Goal: Task Accomplishment & Management: Use online tool/utility

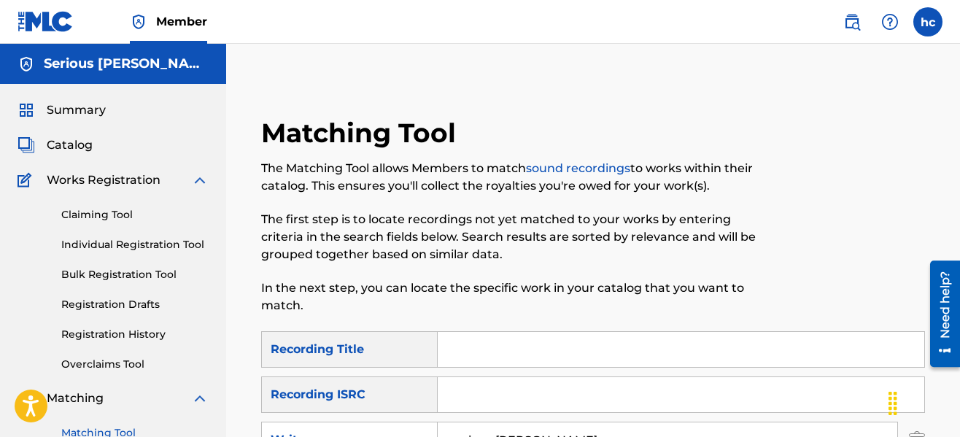
click at [76, 110] on span "Summary" at bounding box center [76, 109] width 59 height 17
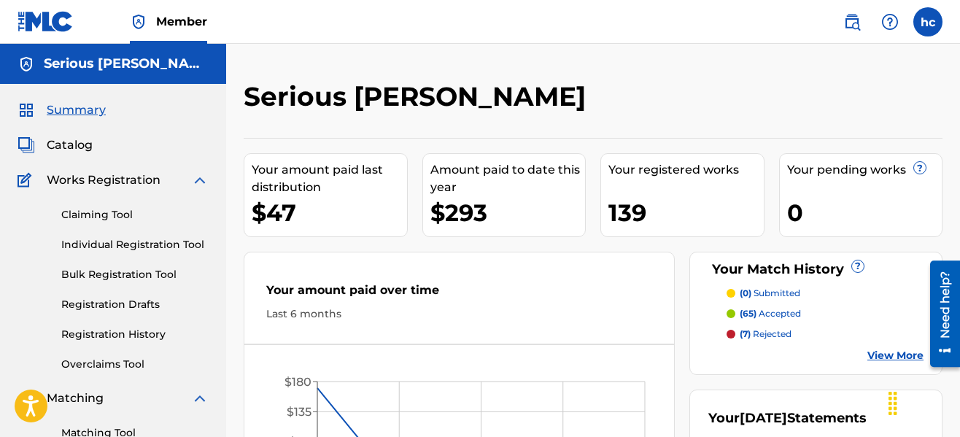
click at [651, 68] on div "Serious [PERSON_NAME] Your amount paid last distribution $47 Amount paid to dat…" at bounding box center [593, 439] width 734 height 790
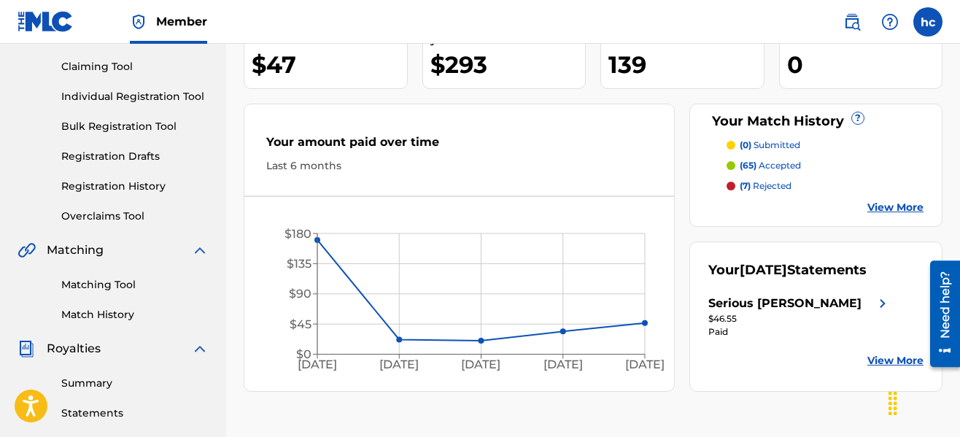
scroll to position [146, 0]
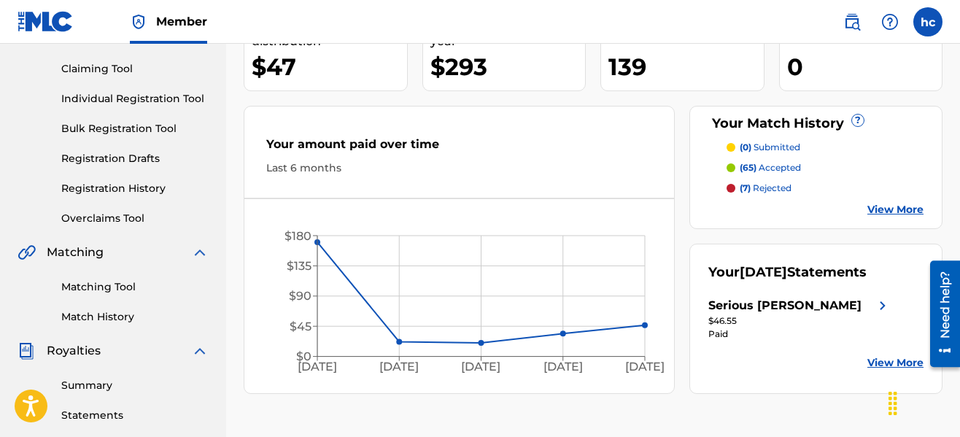
click at [875, 209] on link "View More" at bounding box center [895, 209] width 56 height 15
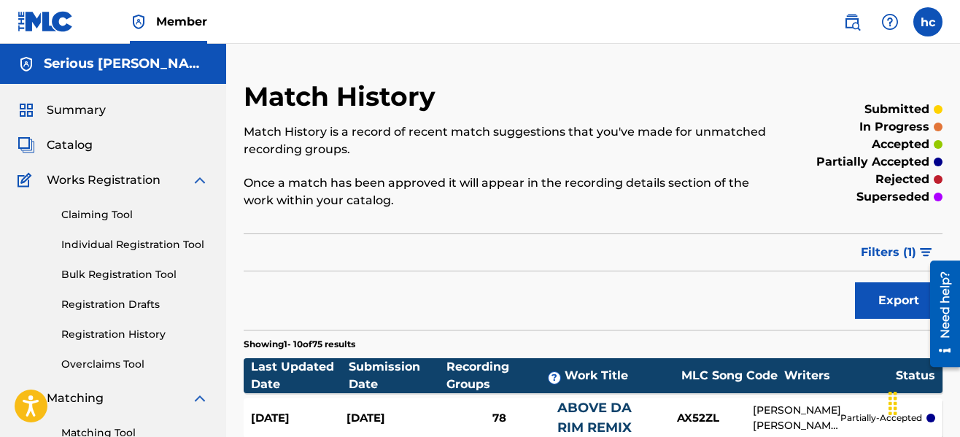
click at [800, 200] on div "superseded" at bounding box center [862, 196] width 160 height 17
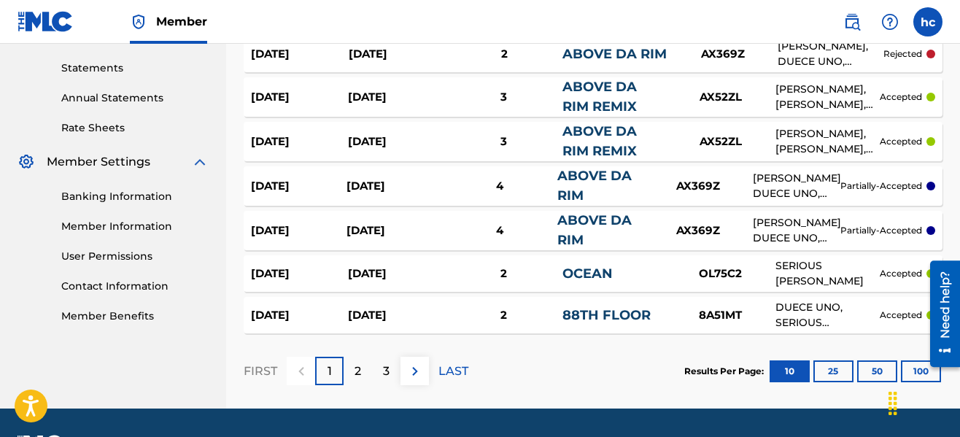
scroll to position [496, 0]
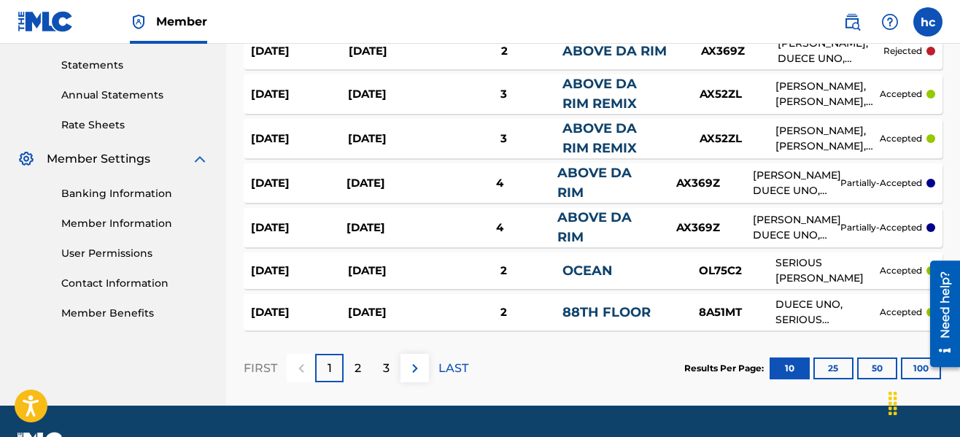
click at [910, 365] on button "100" at bounding box center [920, 368] width 40 height 22
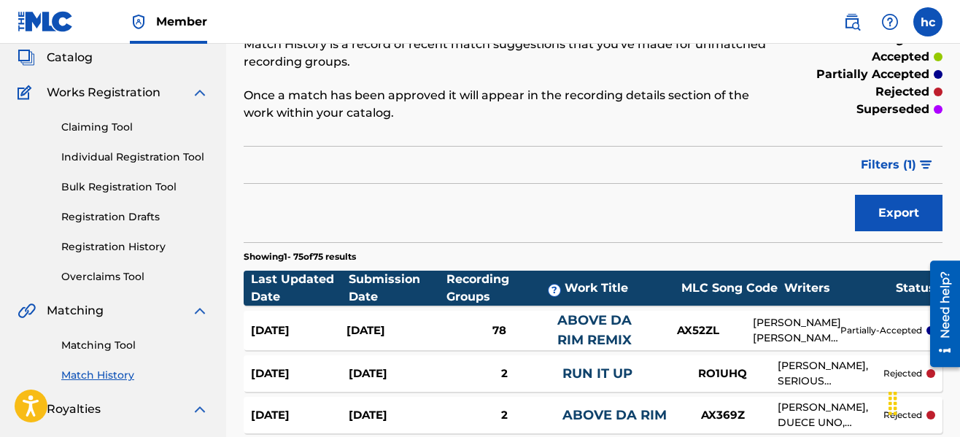
scroll to position [75, 0]
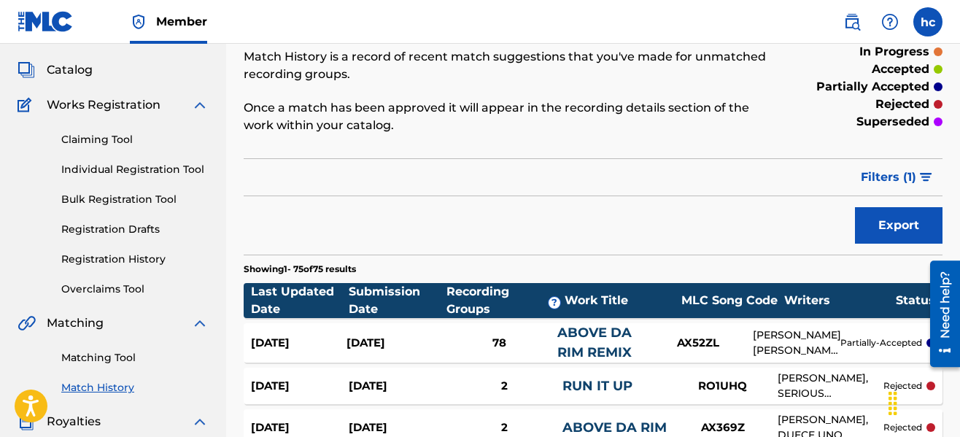
click at [929, 172] on button "Filters ( 1 )" at bounding box center [897, 177] width 90 height 36
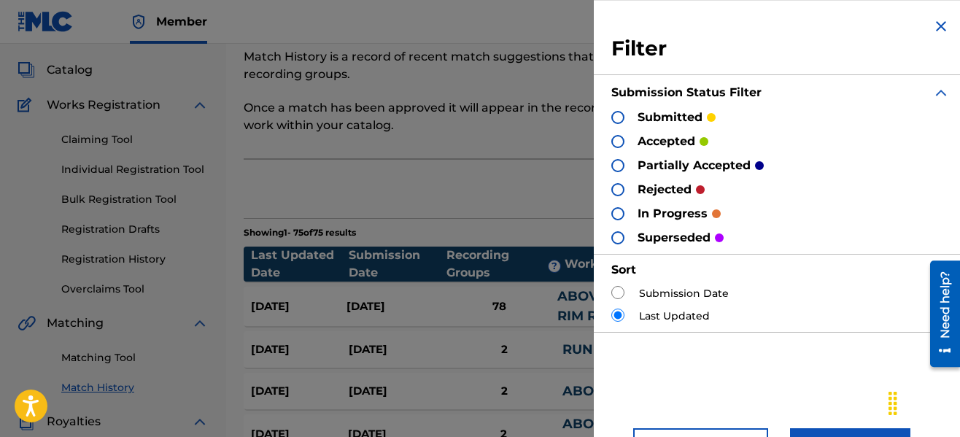
click at [617, 140] on div at bounding box center [617, 141] width 13 height 13
click at [617, 163] on div at bounding box center [617, 165] width 13 height 13
click at [561, 186] on div "Export" at bounding box center [593, 189] width 699 height 36
click at [785, 361] on div "Filter Submission Status Filter submitted accepted partially accepted rejected …" at bounding box center [780, 218] width 373 height 437
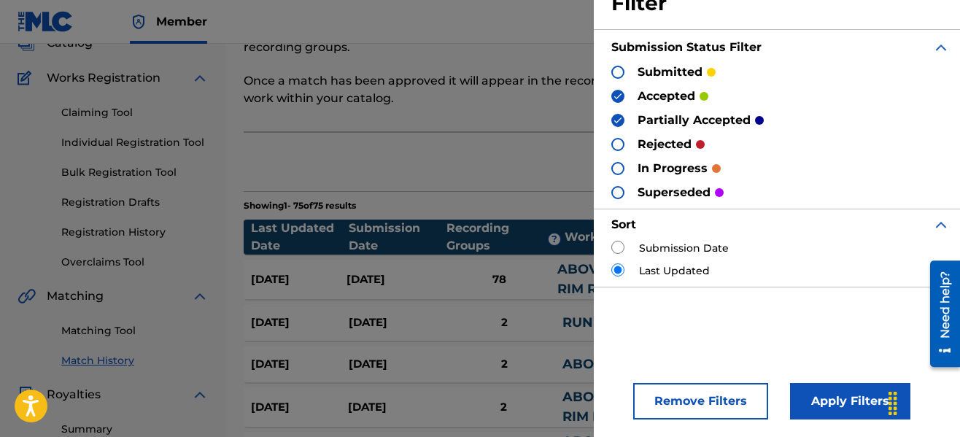
scroll to position [104, 0]
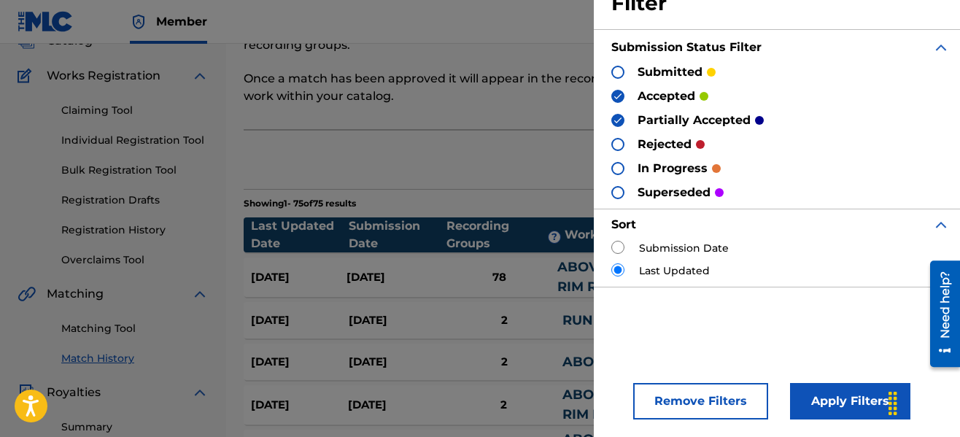
click at [828, 405] on button "Apply Filters" at bounding box center [850, 401] width 120 height 36
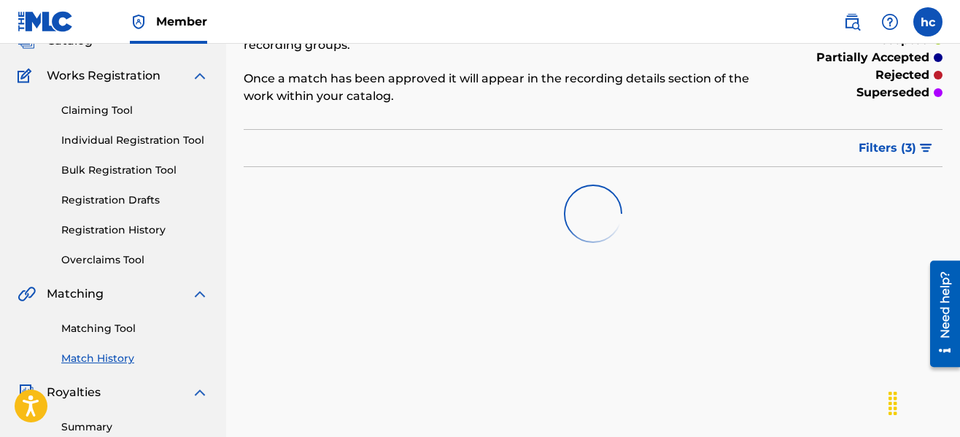
click at [822, 98] on div "superseded" at bounding box center [862, 92] width 160 height 17
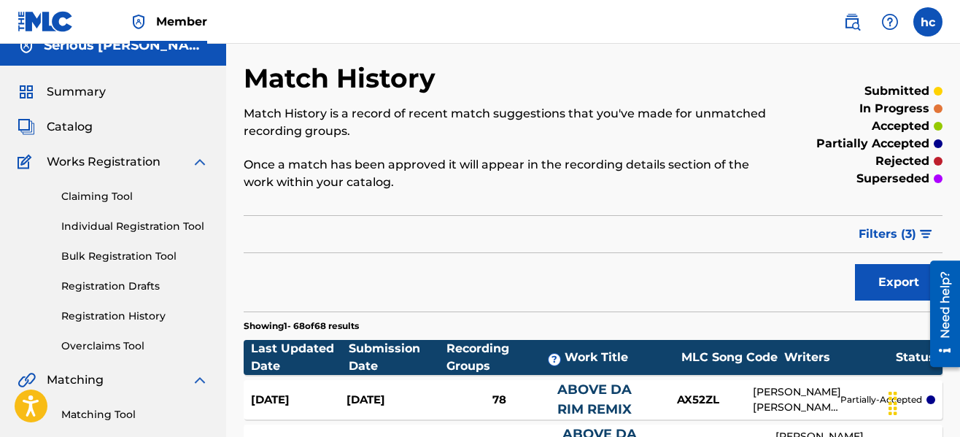
scroll to position [0, 0]
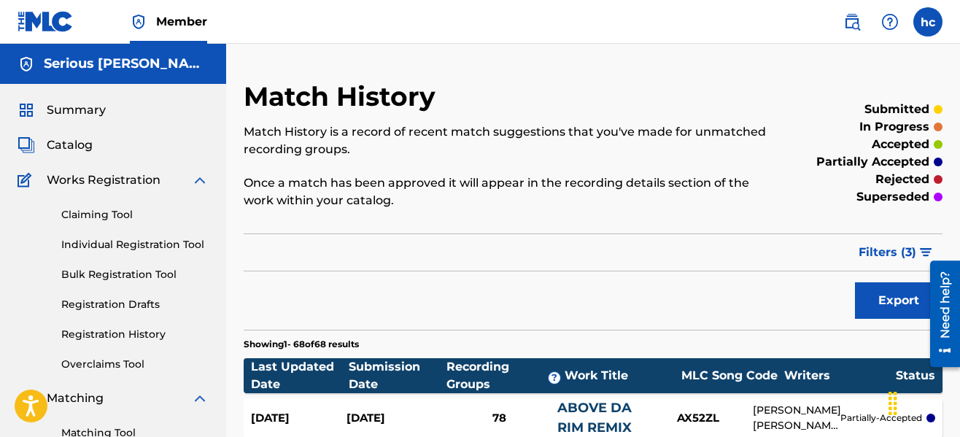
click at [103, 428] on link "Matching Tool" at bounding box center [134, 432] width 147 height 15
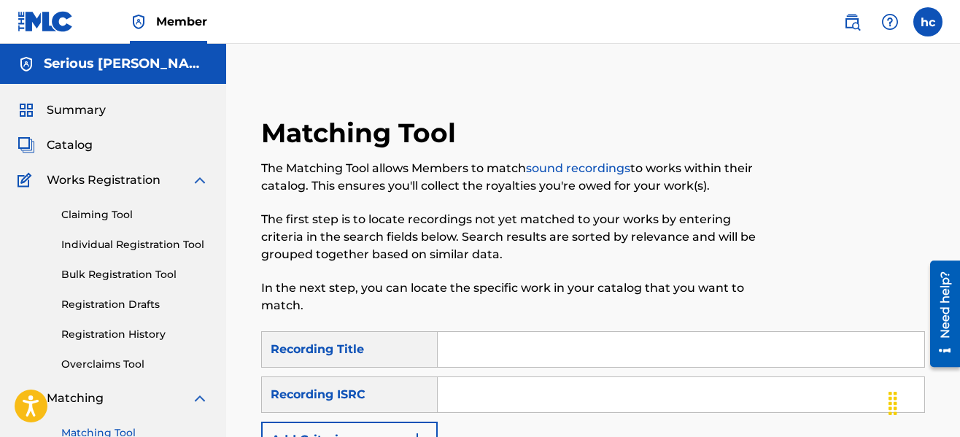
click at [595, 313] on p "In the next step, you can locate the specific work in your catalog that you wan…" at bounding box center [516, 296] width 511 height 35
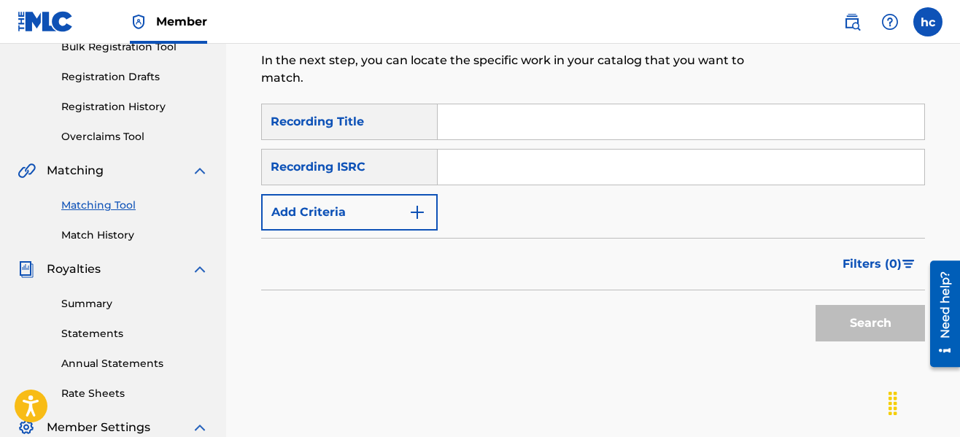
scroll to position [233, 0]
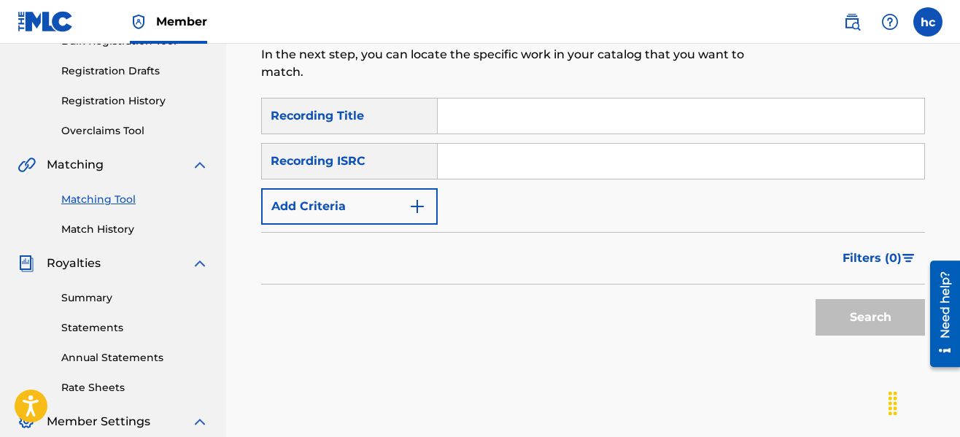
click at [499, 117] on input "Search Form" at bounding box center [680, 115] width 486 height 35
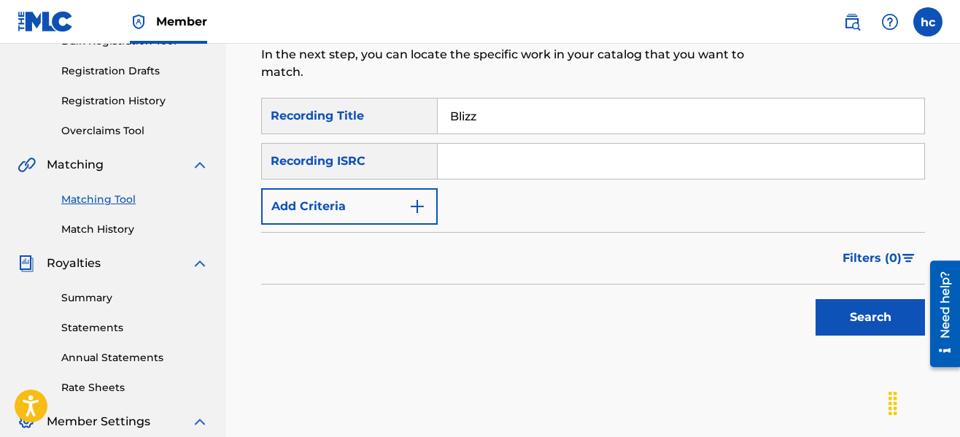
type input "Blizzard"
click at [416, 202] on img "Search Form" at bounding box center [416, 206] width 17 height 17
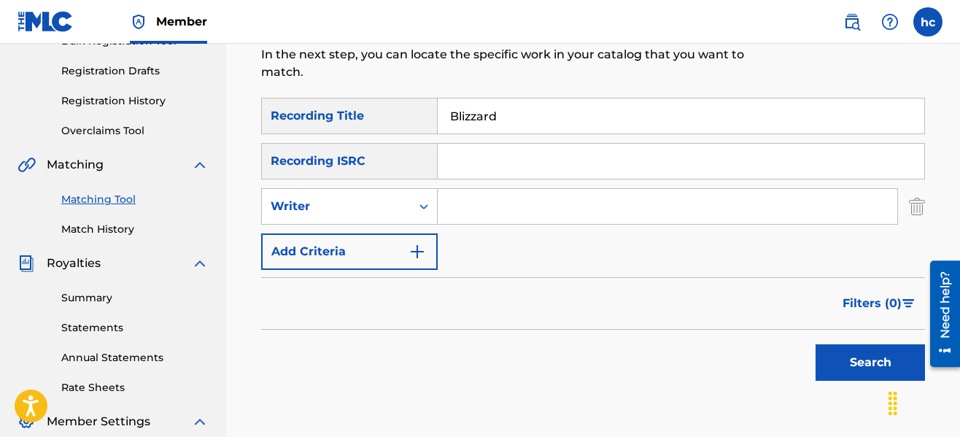
click at [467, 212] on input "Search Form" at bounding box center [666, 206] width 459 height 35
type input "serious [PERSON_NAME]"
click at [847, 354] on button "Search" at bounding box center [869, 362] width 109 height 36
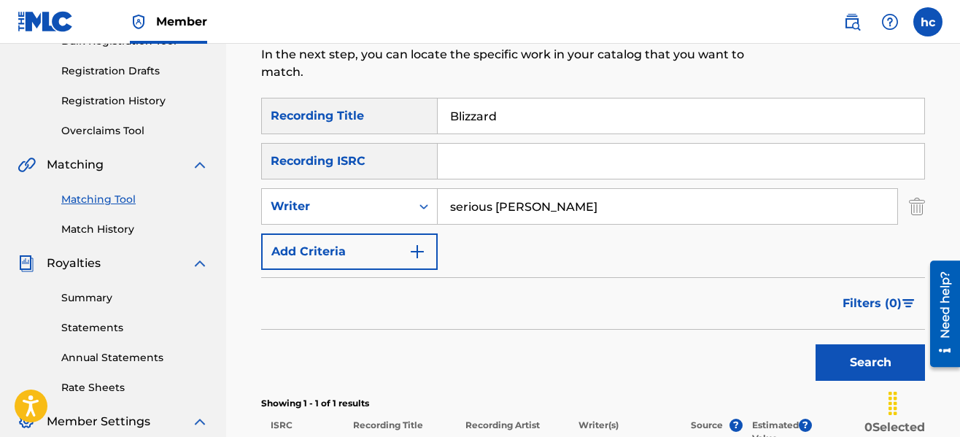
click at [664, 283] on div "Filters ( 0 )" at bounding box center [593, 303] width 664 height 52
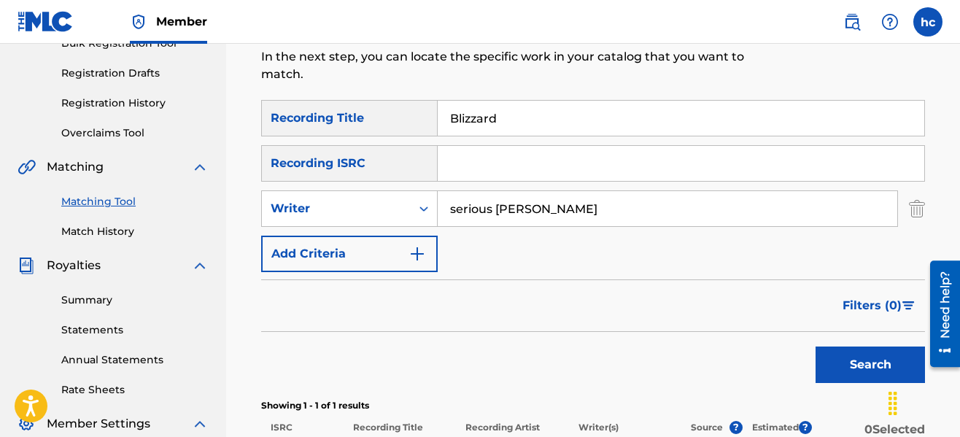
scroll to position [205, 0]
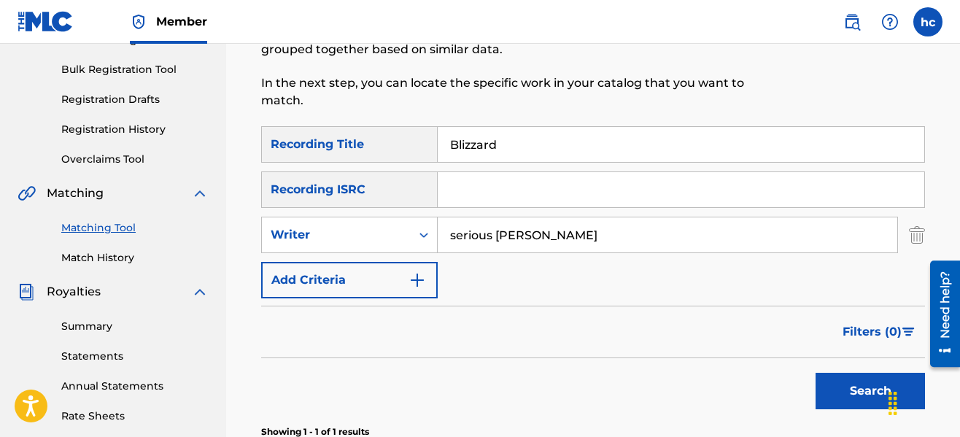
click at [419, 274] on img "Search Form" at bounding box center [416, 279] width 17 height 17
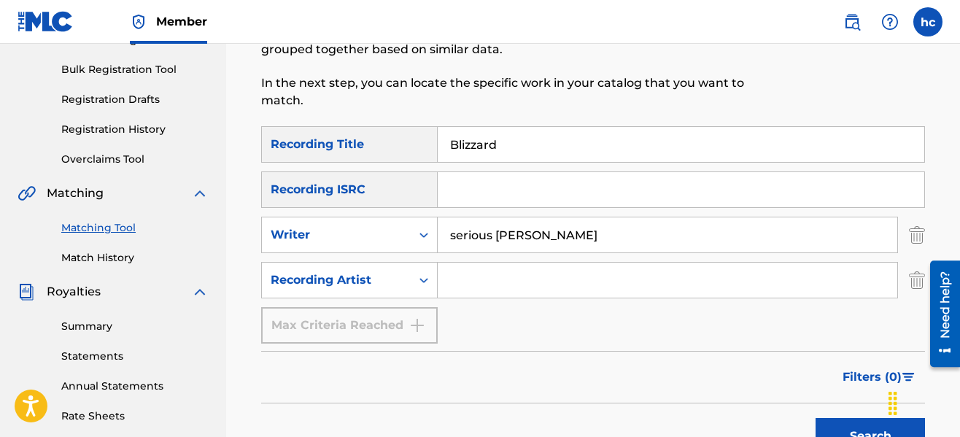
click at [451, 288] on input "Search Form" at bounding box center [666, 279] width 459 height 35
type input "serious [PERSON_NAME]"
click at [844, 421] on button "Search" at bounding box center [869, 436] width 109 height 36
click at [734, 348] on form "SearchWithCriteria101836da-3a4c-41d6-a59b-5589b99f0ad5 Recording Title Blizzard…" at bounding box center [593, 293] width 664 height 335
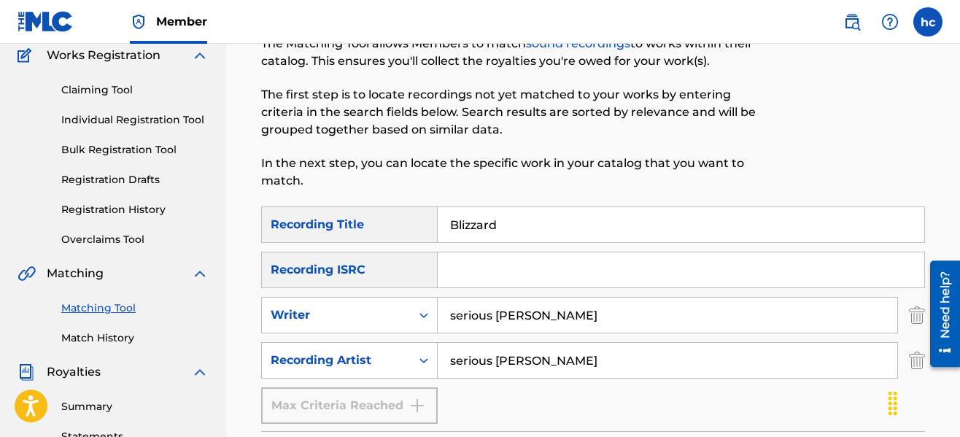
scroll to position [72, 0]
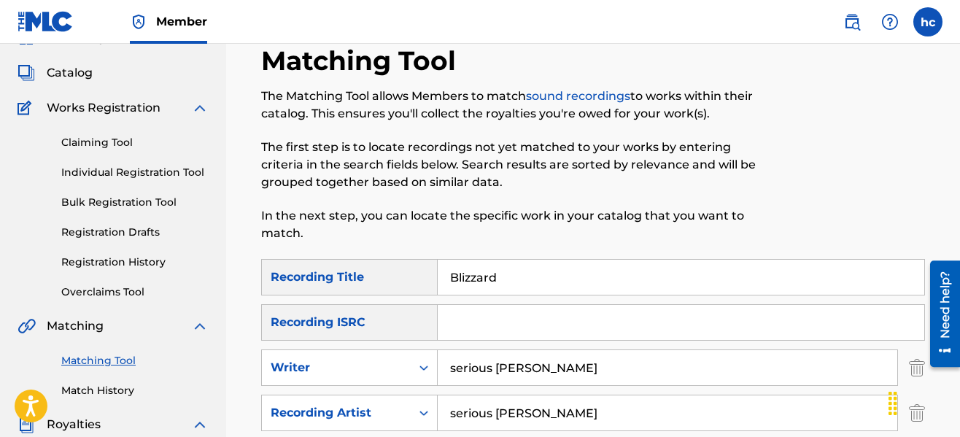
click at [626, 276] on input "Blizzard" at bounding box center [680, 277] width 486 height 35
type input "B"
click at [664, 236] on p "In the next step, you can locate the specific work in your catalog that you wan…" at bounding box center [516, 224] width 511 height 35
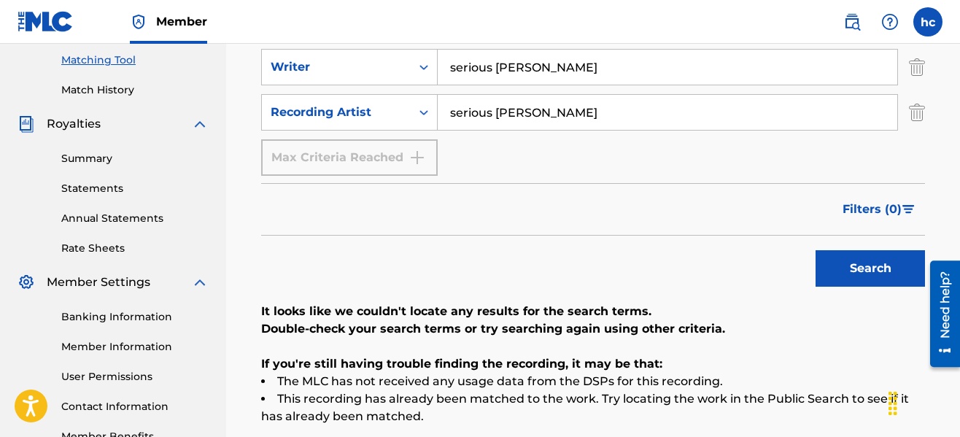
scroll to position [393, 0]
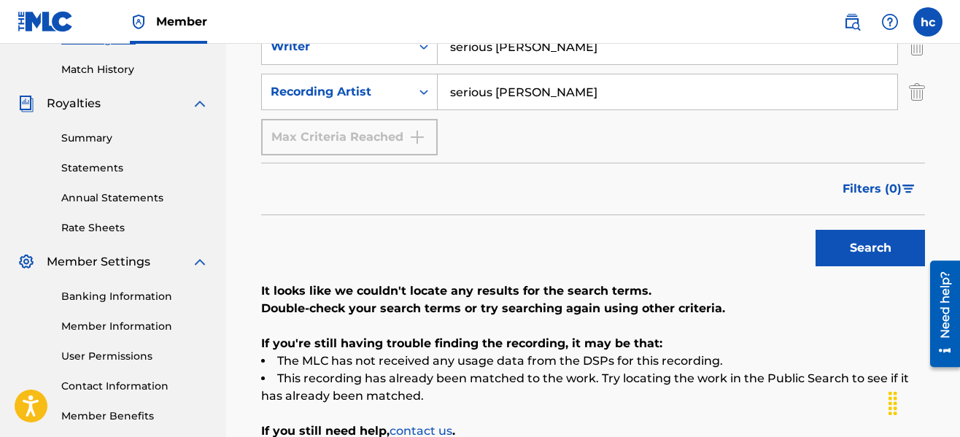
click at [857, 246] on button "Search" at bounding box center [869, 248] width 109 height 36
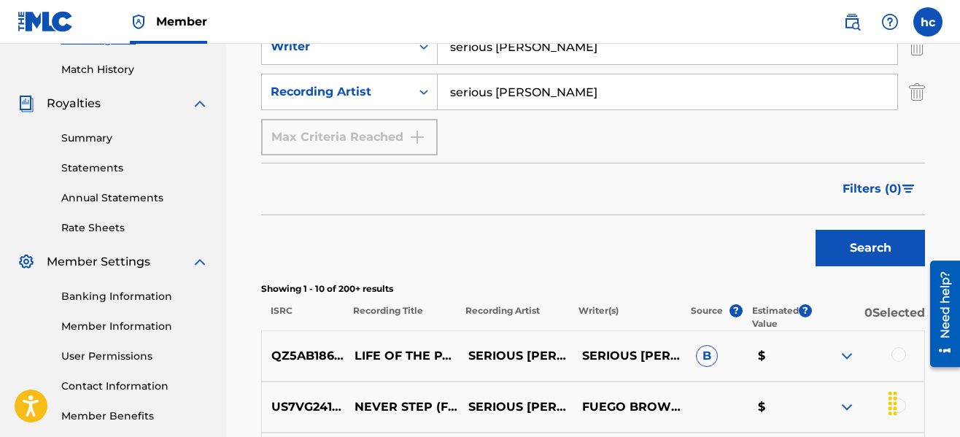
click at [648, 182] on div "Filters ( 0 )" at bounding box center [593, 189] width 664 height 52
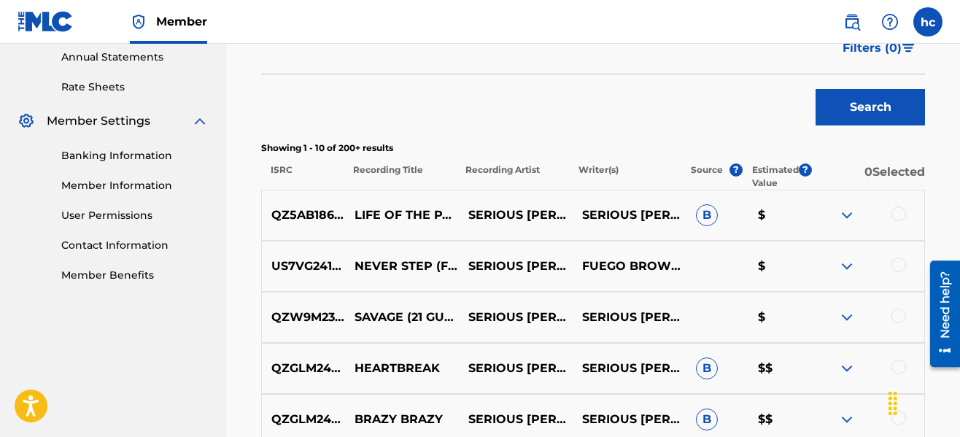
scroll to position [539, 0]
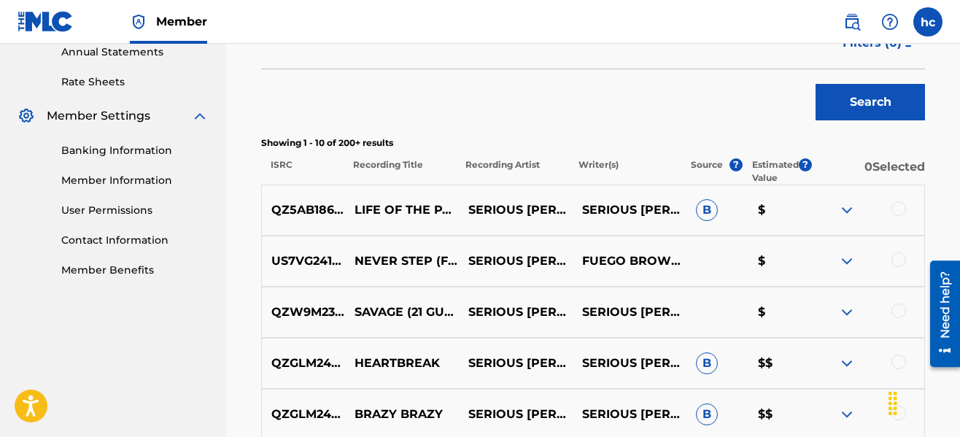
click at [843, 208] on img at bounding box center [846, 209] width 17 height 17
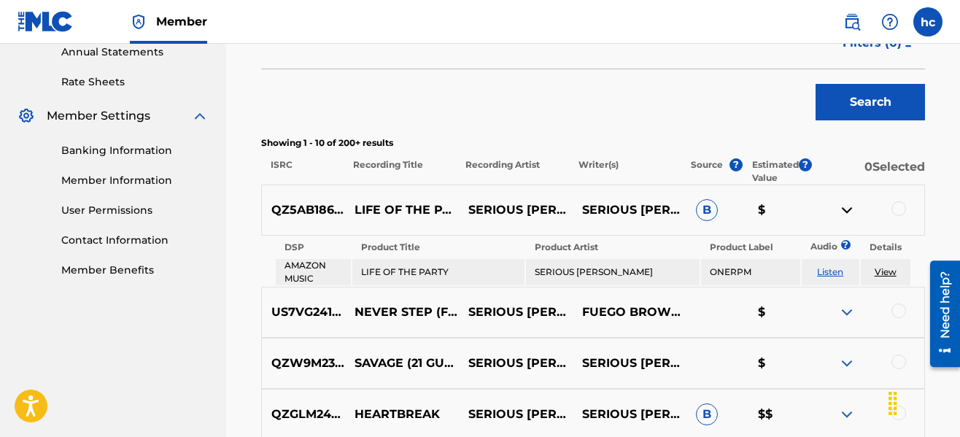
click at [878, 270] on link "View" at bounding box center [885, 271] width 22 height 11
click at [849, 312] on img at bounding box center [846, 311] width 17 height 17
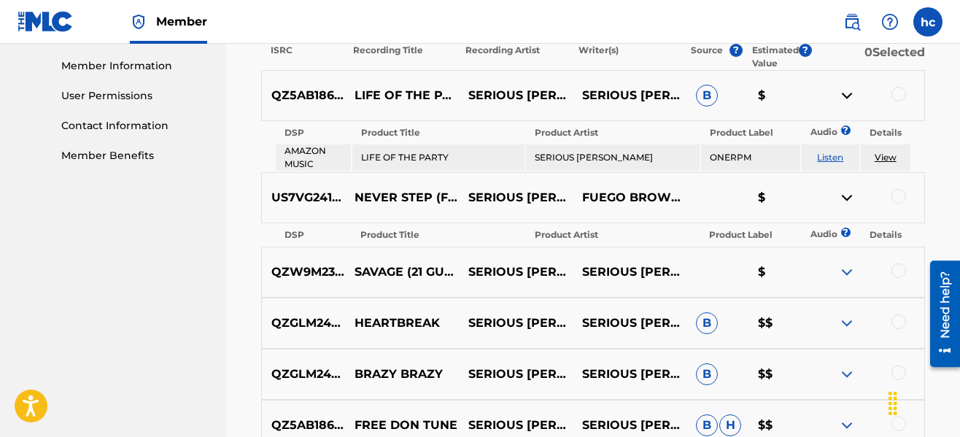
scroll to position [655, 0]
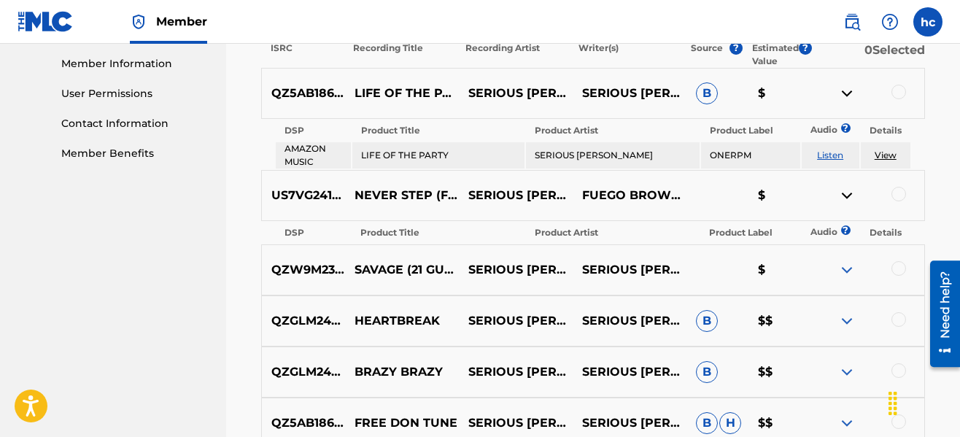
click at [849, 271] on img at bounding box center [846, 269] width 17 height 17
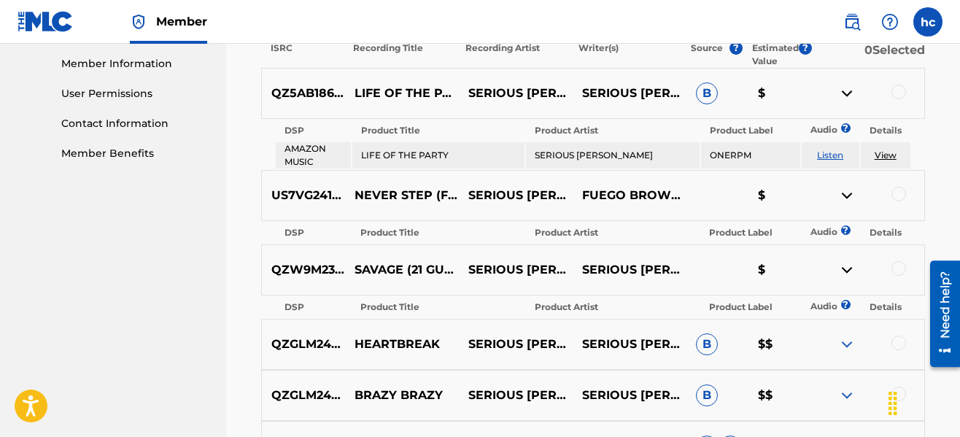
click at [849, 96] on img at bounding box center [846, 93] width 17 height 17
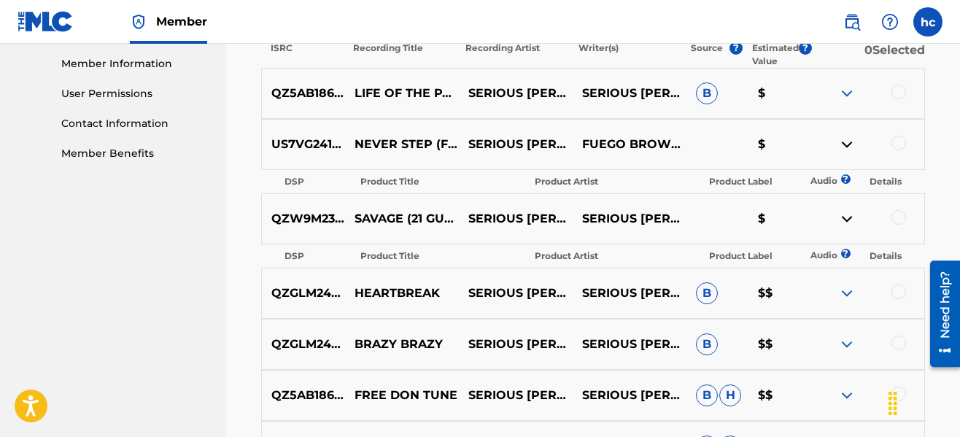
click at [847, 146] on img at bounding box center [846, 144] width 17 height 17
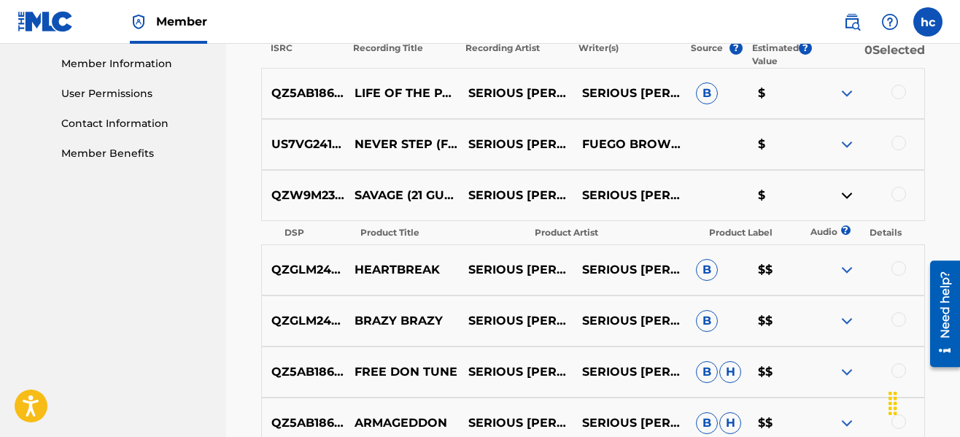
click at [841, 191] on img at bounding box center [846, 195] width 17 height 17
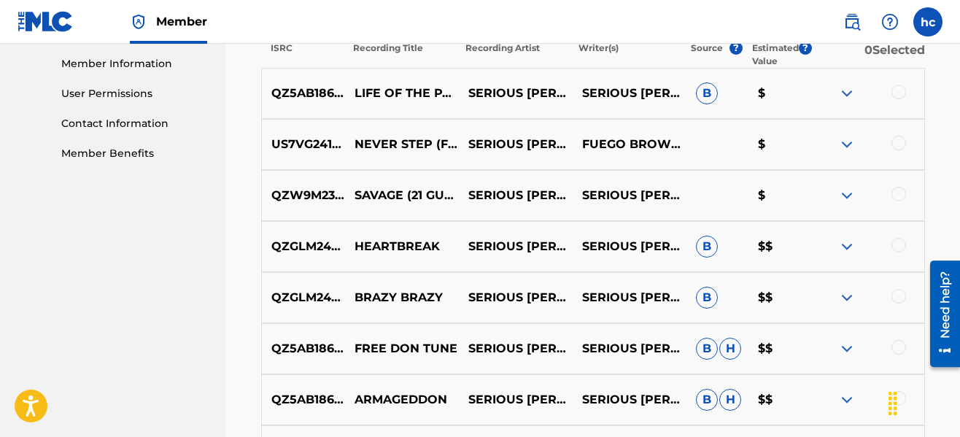
click at [841, 244] on img at bounding box center [846, 246] width 17 height 17
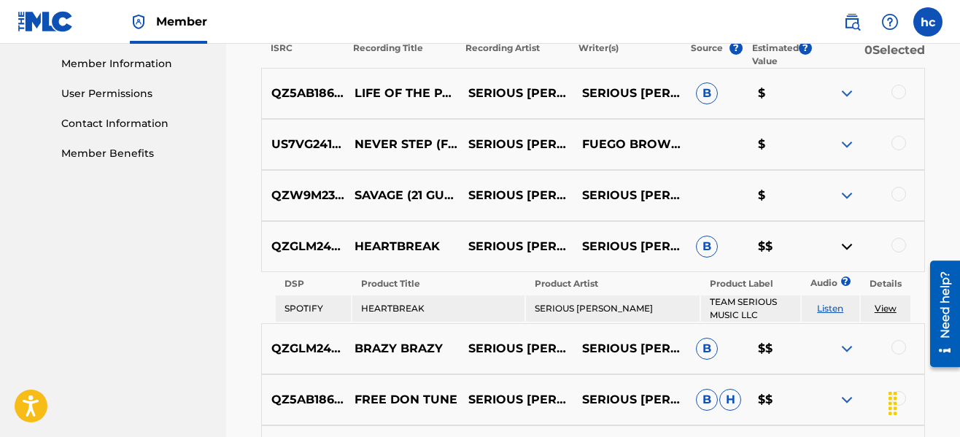
click at [841, 244] on img at bounding box center [846, 246] width 17 height 17
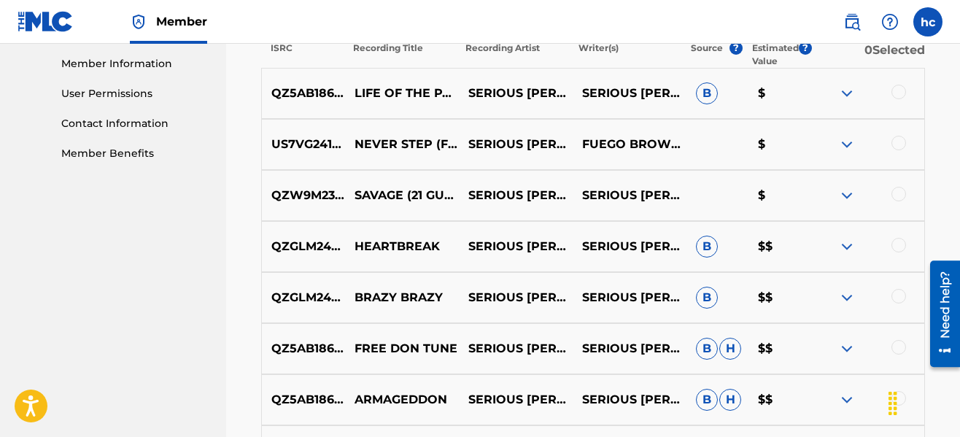
click at [847, 287] on div "QZGLM2435253 BRAZY BRAZY SERIOUS [PERSON_NAME] SERIOUS [PERSON_NAME] B $$" at bounding box center [593, 297] width 664 height 51
click at [847, 299] on img at bounding box center [846, 297] width 17 height 17
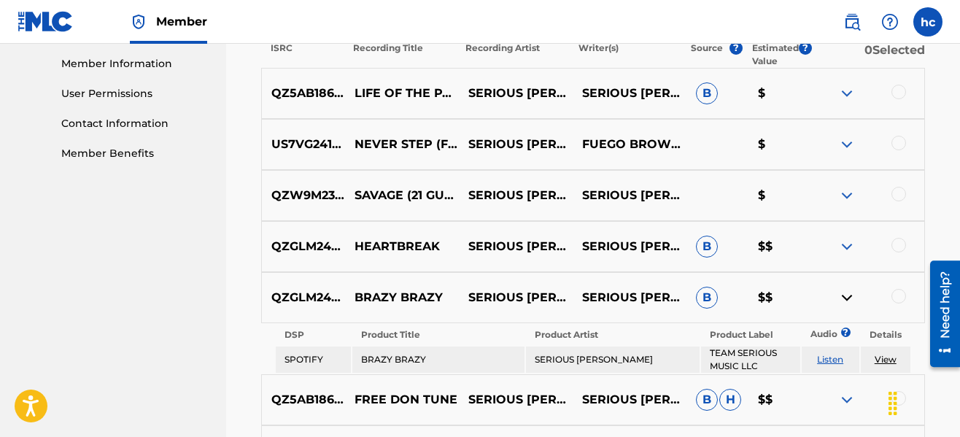
click at [848, 87] on img at bounding box center [846, 93] width 17 height 17
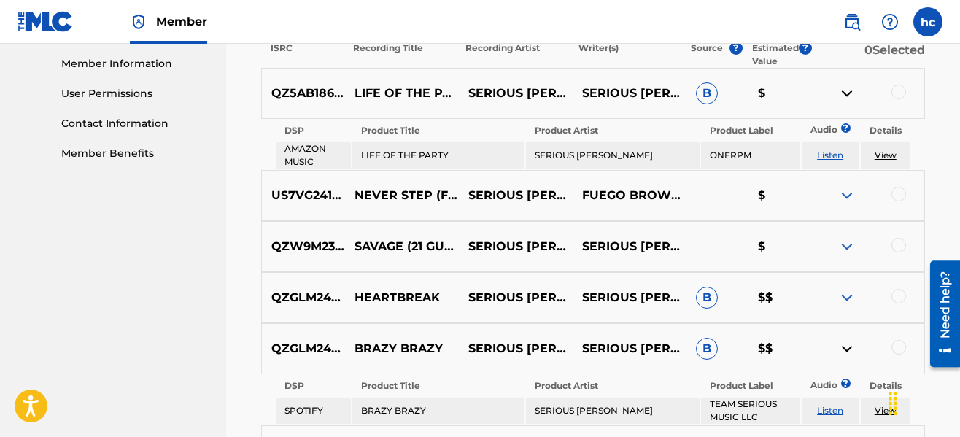
click at [848, 87] on img at bounding box center [846, 93] width 17 height 17
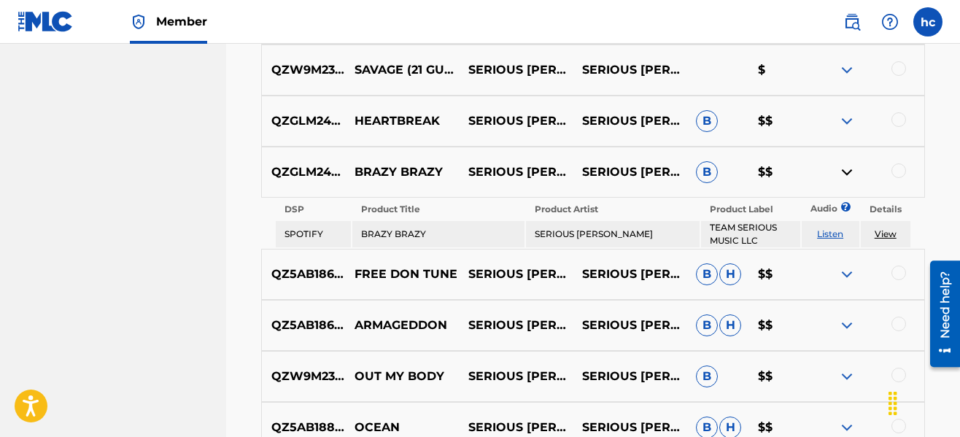
scroll to position [787, 0]
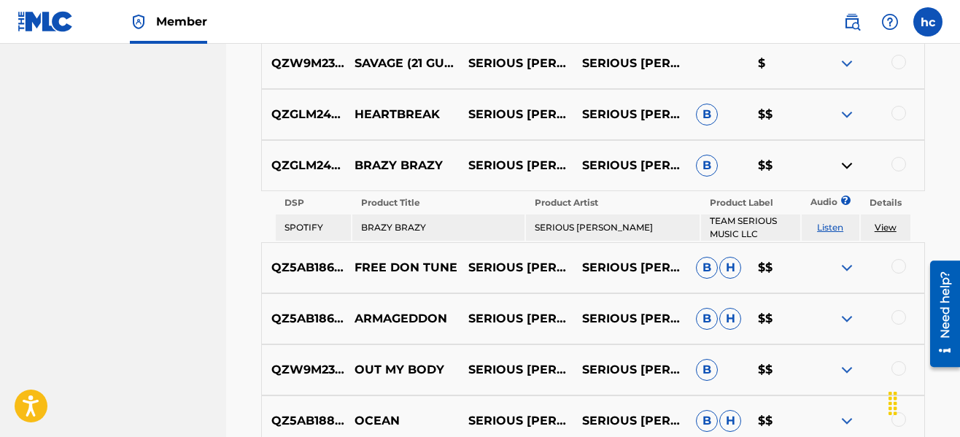
click at [846, 163] on img at bounding box center [846, 165] width 17 height 17
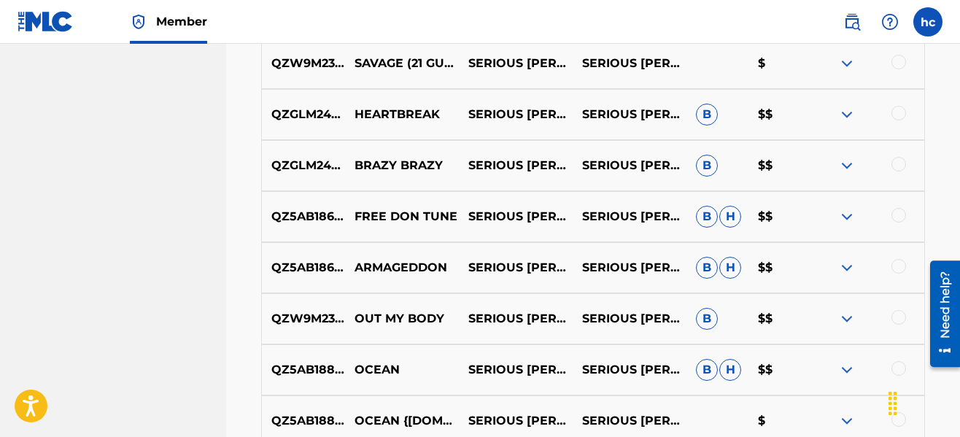
click at [847, 222] on img at bounding box center [846, 216] width 17 height 17
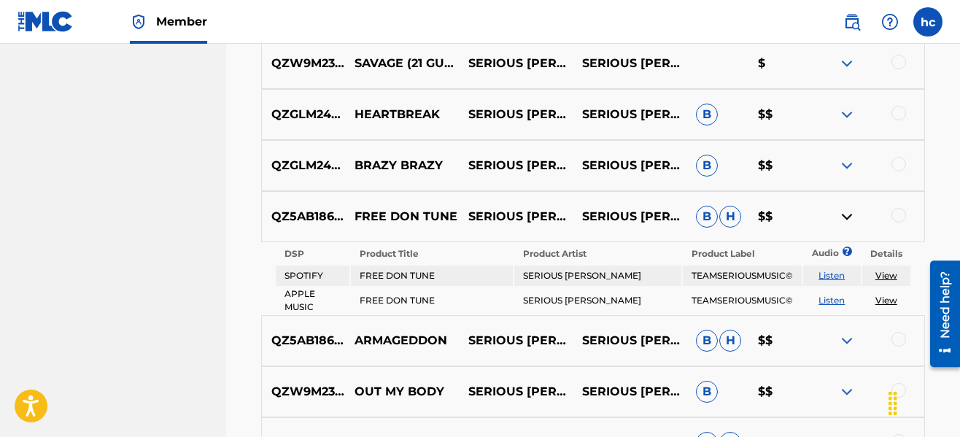
click at [892, 220] on div at bounding box center [898, 215] width 15 height 15
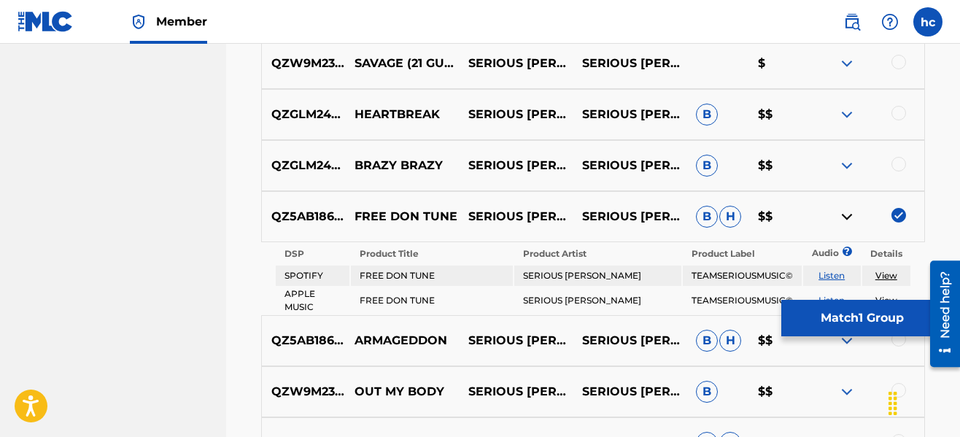
click at [841, 215] on img at bounding box center [846, 216] width 17 height 17
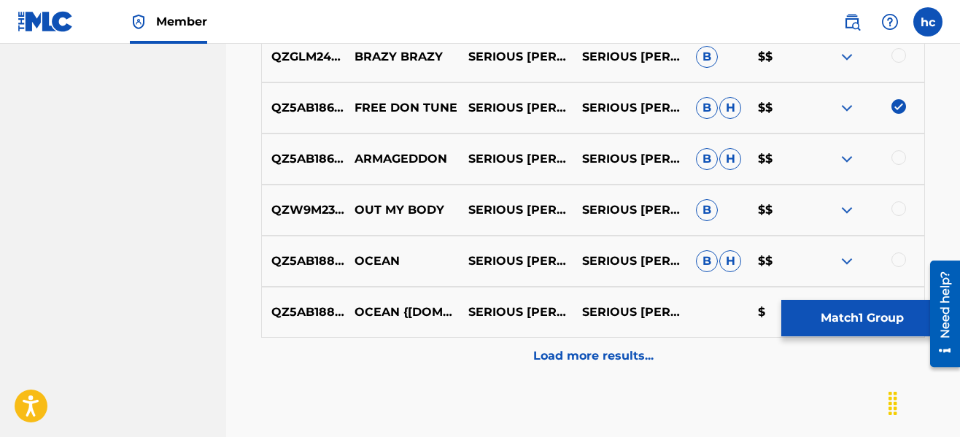
scroll to position [908, 0]
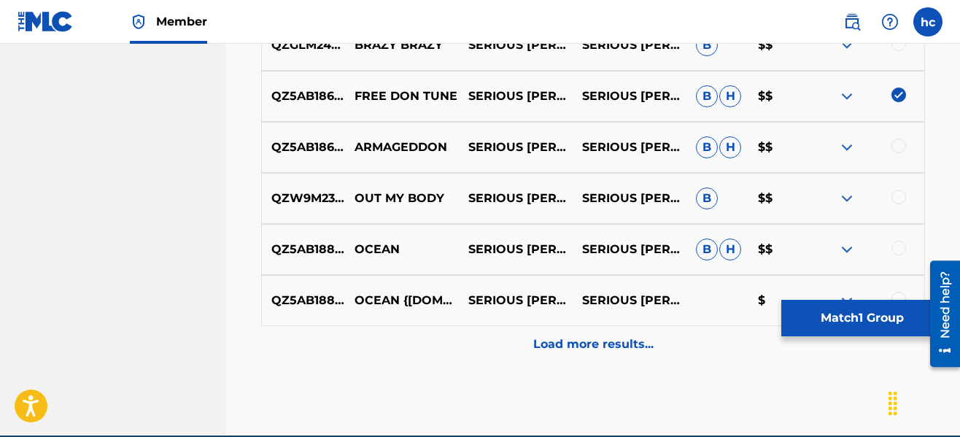
click at [612, 344] on p "Load more results..." at bounding box center [593, 343] width 120 height 17
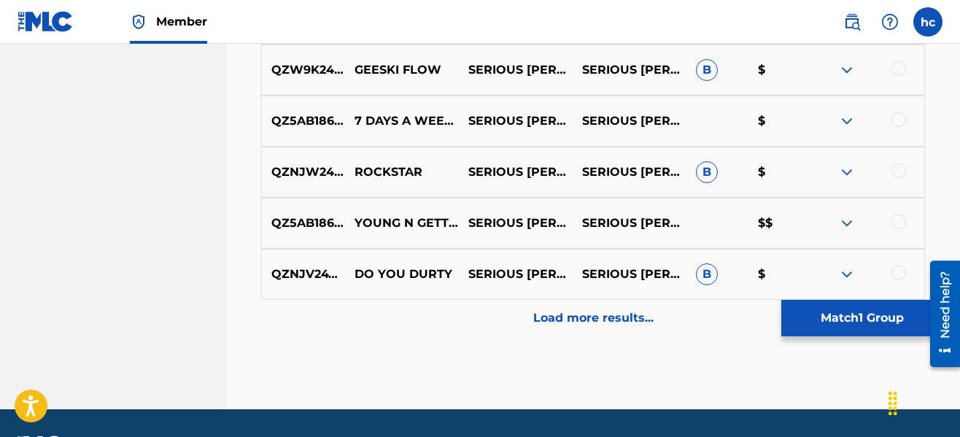
scroll to position [1448, 0]
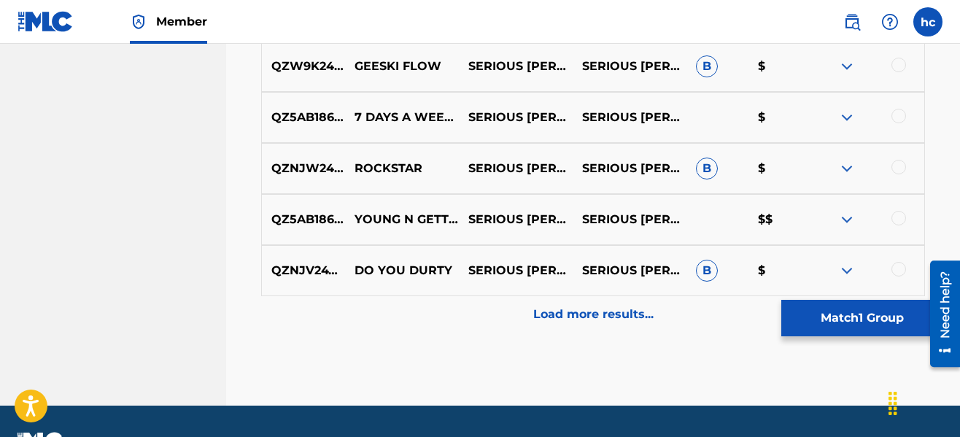
click at [567, 314] on p "Load more results..." at bounding box center [593, 314] width 120 height 17
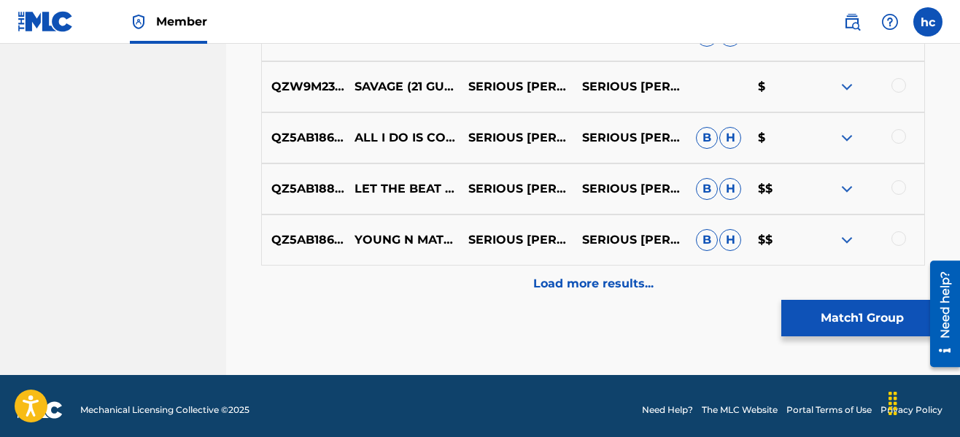
scroll to position [1993, 0]
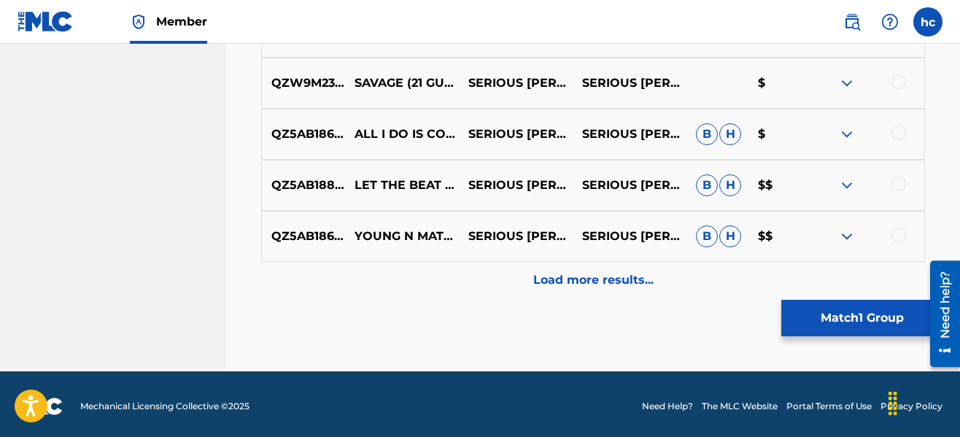
click at [658, 289] on div "Load more results..." at bounding box center [593, 280] width 664 height 36
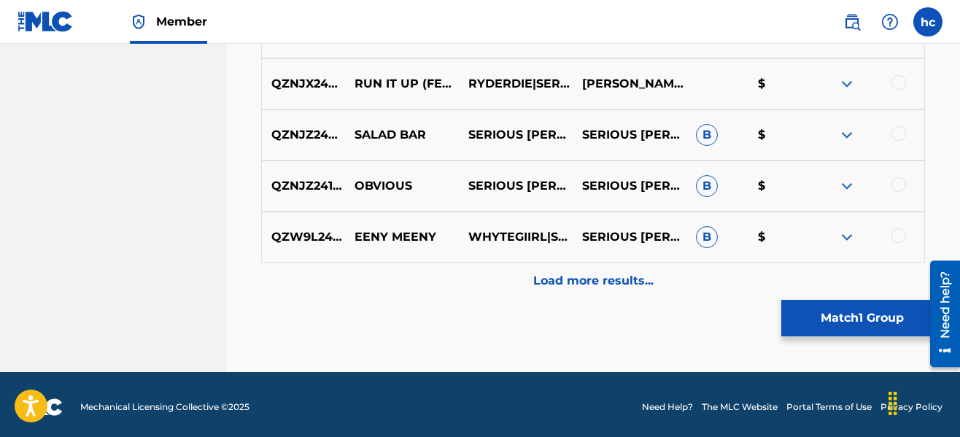
scroll to position [2508, 0]
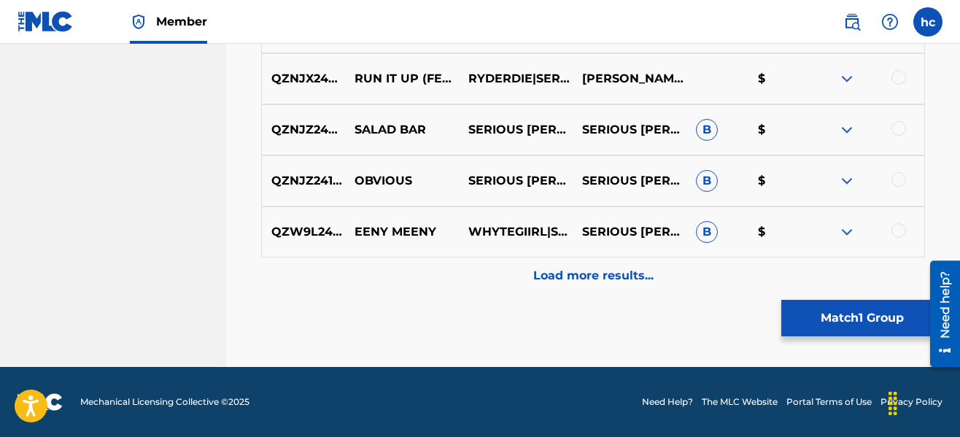
click at [620, 277] on p "Load more results..." at bounding box center [593, 275] width 120 height 17
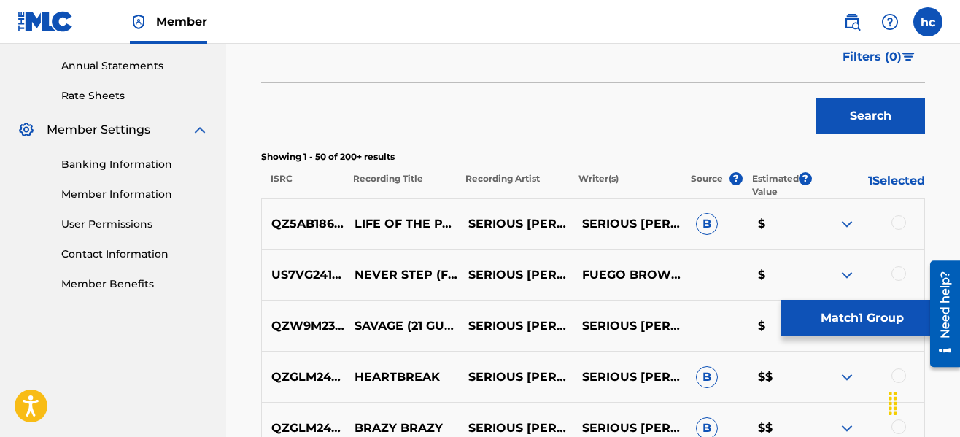
scroll to position [161, 0]
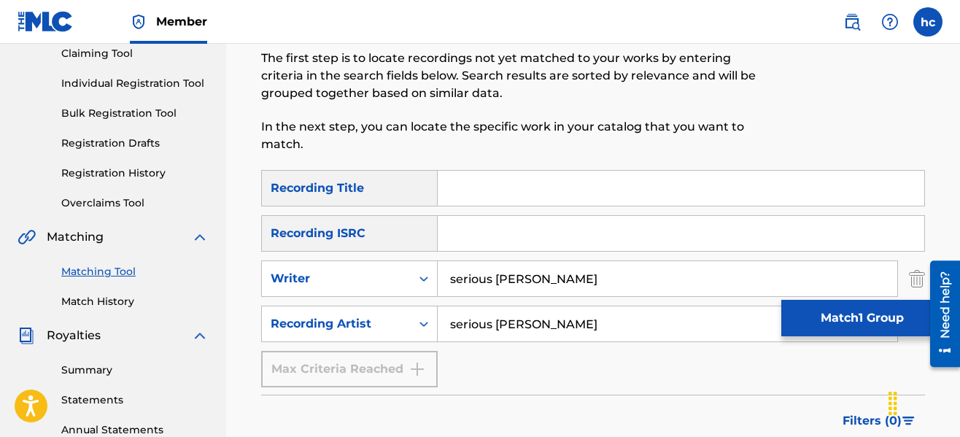
click at [533, 189] on input "Search Form" at bounding box center [680, 188] width 486 height 35
type input "Free [PERSON_NAME]"
click at [805, 316] on button "Match 1 Group" at bounding box center [861, 318] width 161 height 36
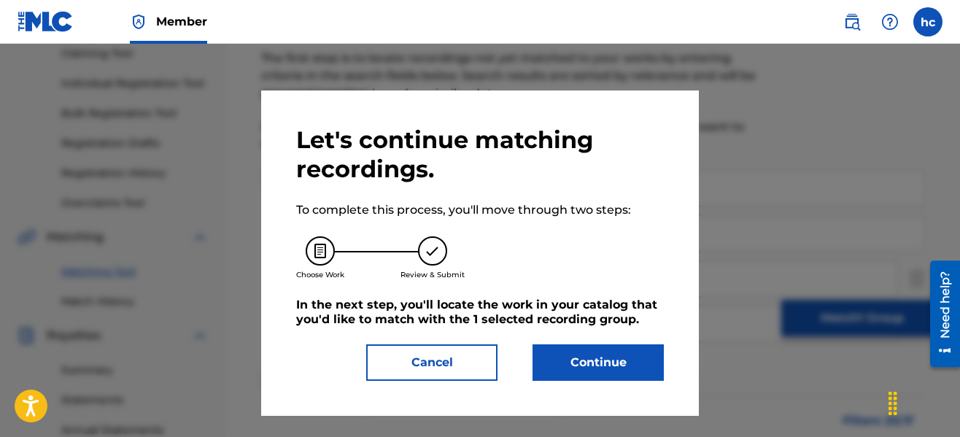
click at [486, 376] on button "Cancel" at bounding box center [431, 362] width 131 height 36
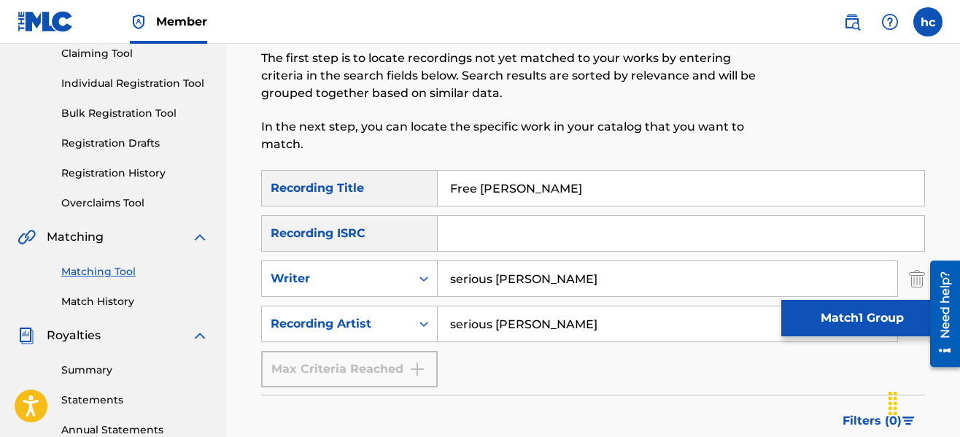
click at [739, 386] on div "SearchWithCriteria101836da-3a4c-41d6-a59b-5589b99f0ad5 Recording Title Free Don…" at bounding box center [593, 278] width 664 height 217
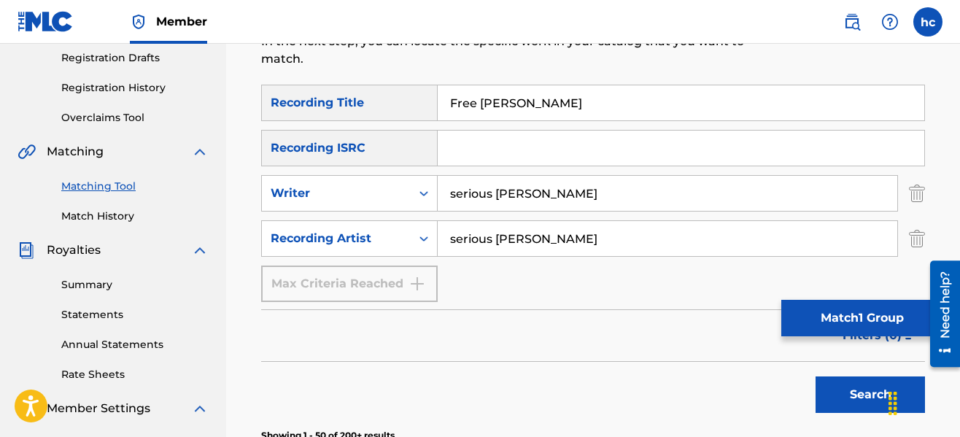
scroll to position [336, 0]
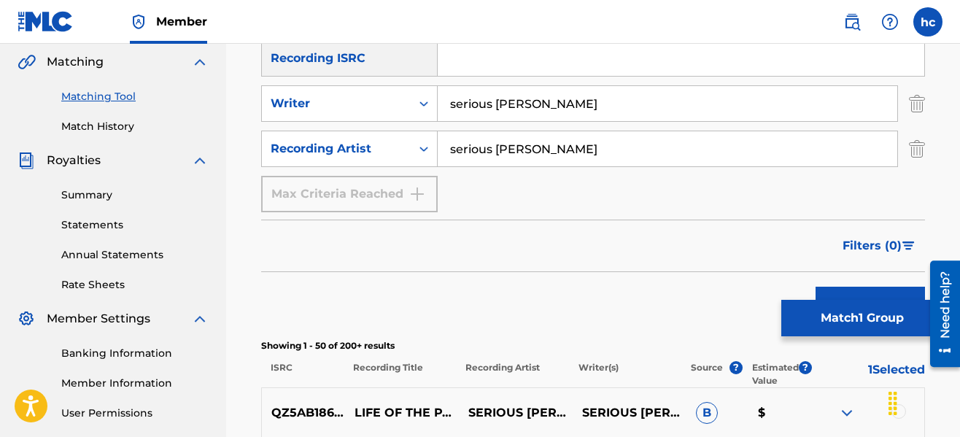
click at [839, 292] on button "Search" at bounding box center [869, 305] width 109 height 36
click at [733, 237] on div "Filters ( 0 )" at bounding box center [593, 245] width 664 height 52
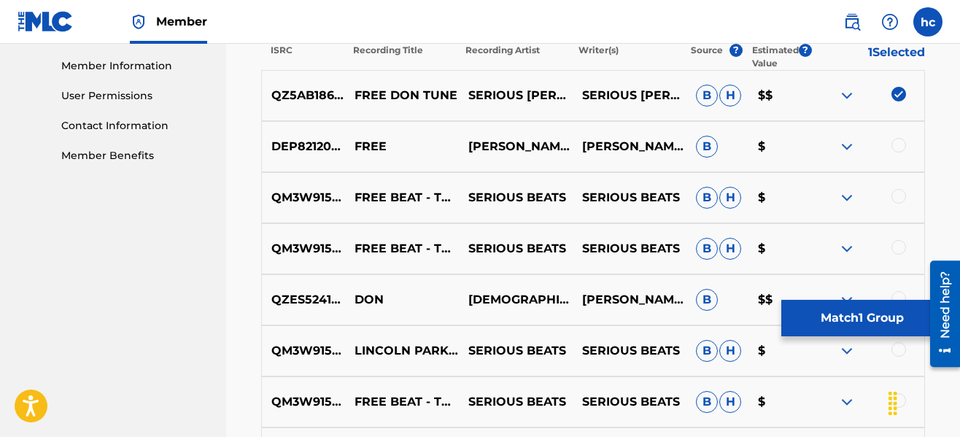
scroll to position [657, 0]
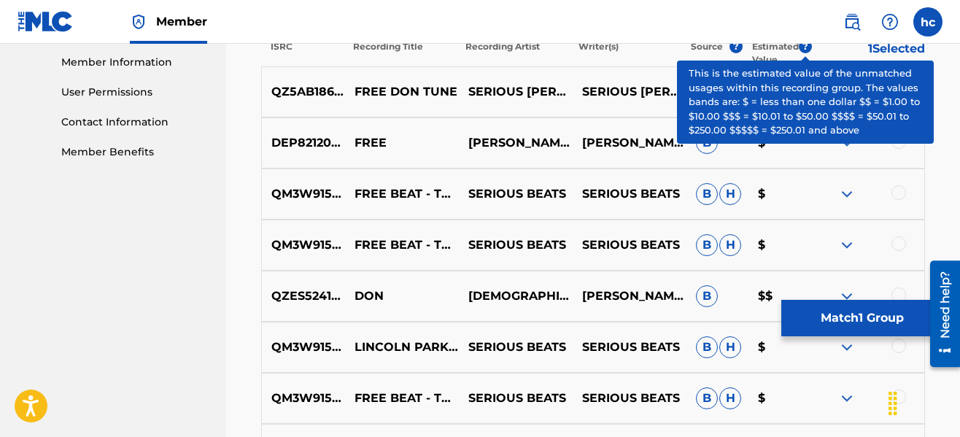
click at [940, 95] on div "Matching Tool The Matching Tool allows Members to match sound recordings to wor…" at bounding box center [593, 73] width 699 height 1226
click at [811, 48] on span "?" at bounding box center [804, 46] width 13 height 13
click at [806, 47] on span "?" at bounding box center [804, 46] width 13 height 13
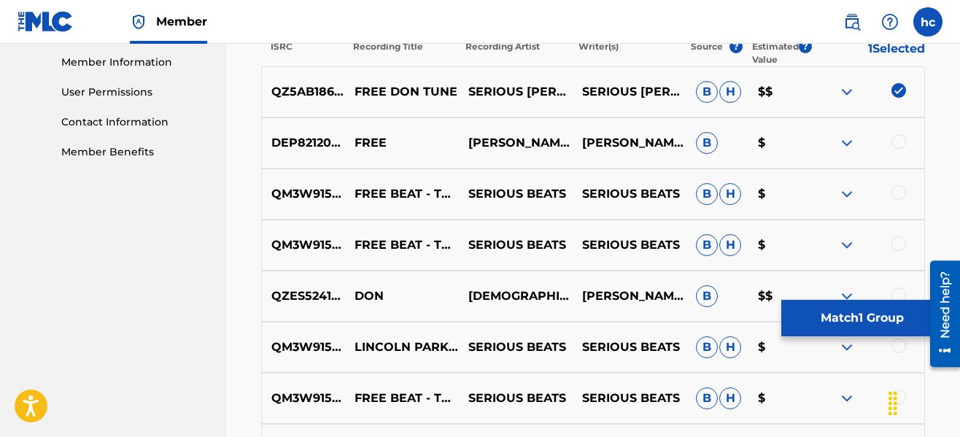
click at [841, 302] on button "Match 1 Group" at bounding box center [861, 318] width 161 height 36
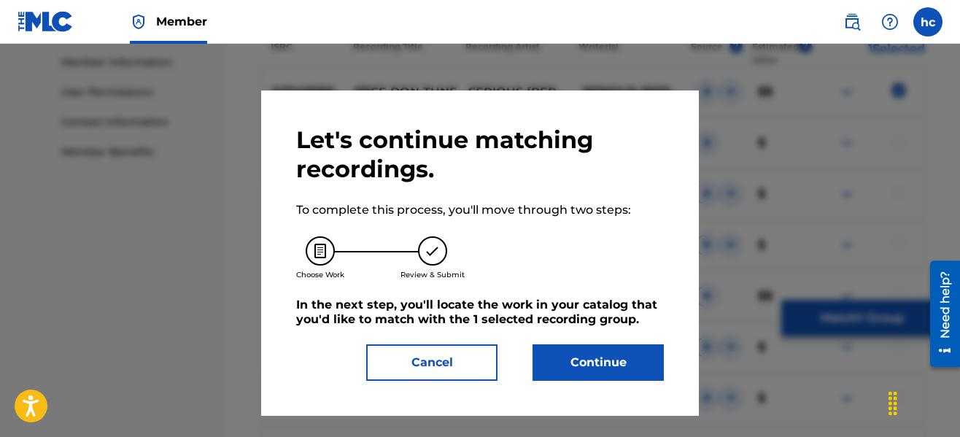
click at [562, 370] on button "Continue" at bounding box center [597, 362] width 131 height 36
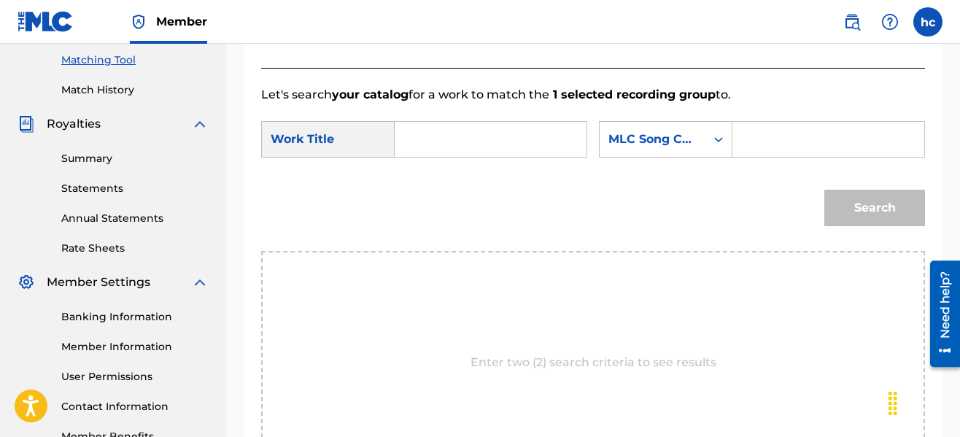
scroll to position [365, 0]
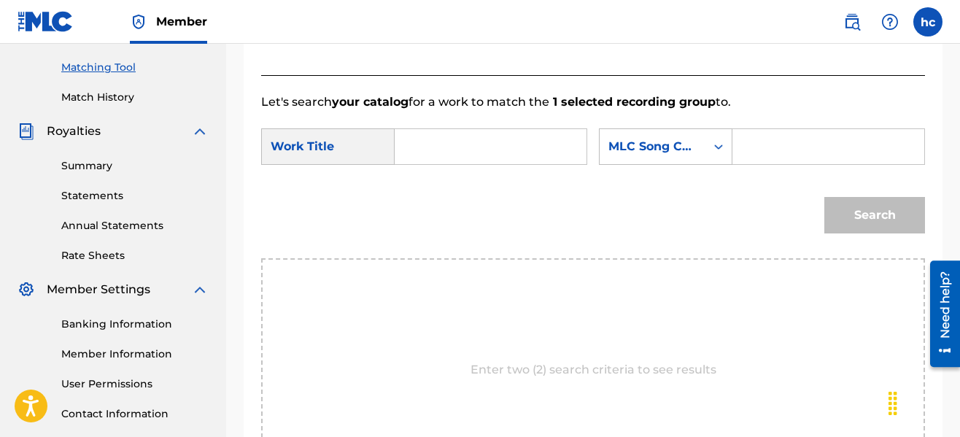
click at [532, 152] on input "Search Form" at bounding box center [490, 146] width 167 height 35
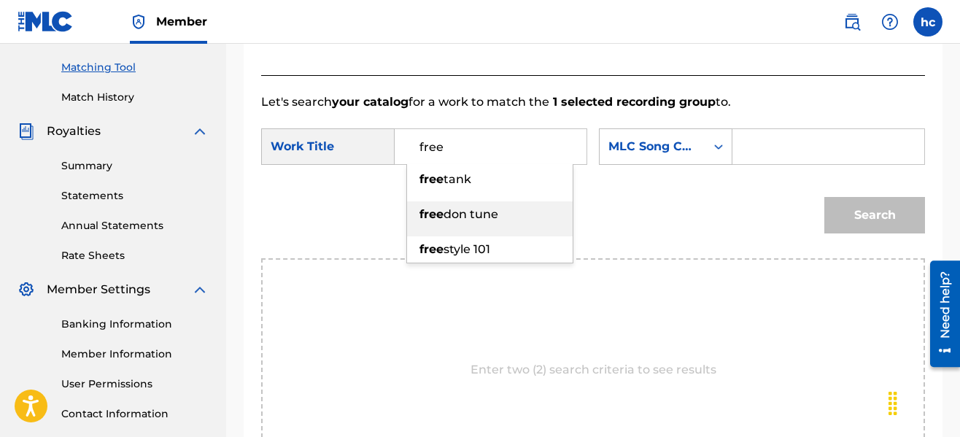
click at [502, 206] on div "free don tune" at bounding box center [490, 214] width 166 height 26
type input "free don tune"
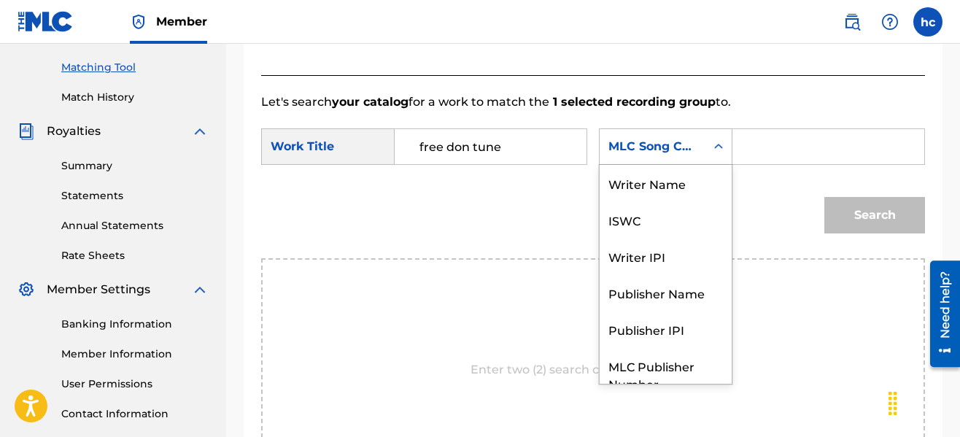
click at [715, 141] on icon "Search Form" at bounding box center [718, 146] width 15 height 15
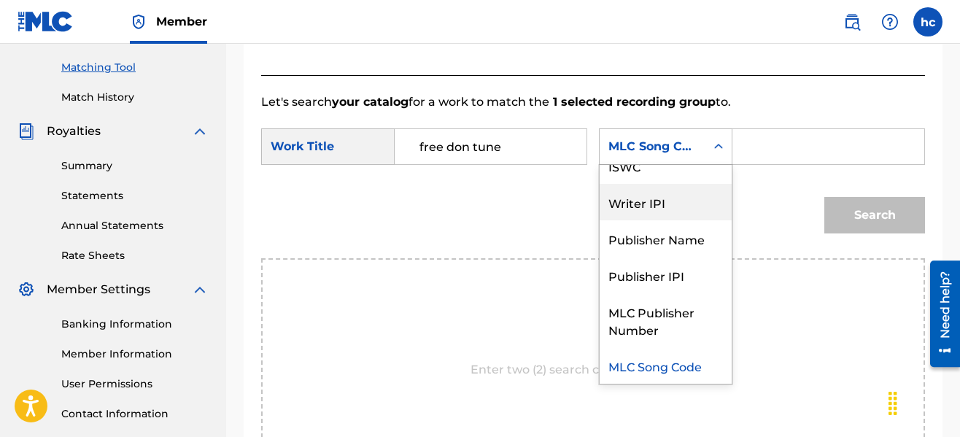
click at [664, 207] on div "Writer IPI" at bounding box center [665, 202] width 132 height 36
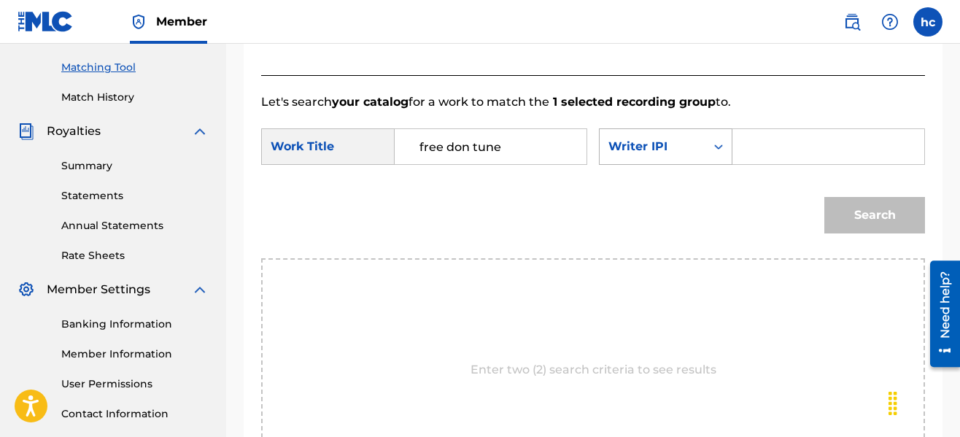
click at [705, 144] on div "Search Form" at bounding box center [718, 146] width 26 height 26
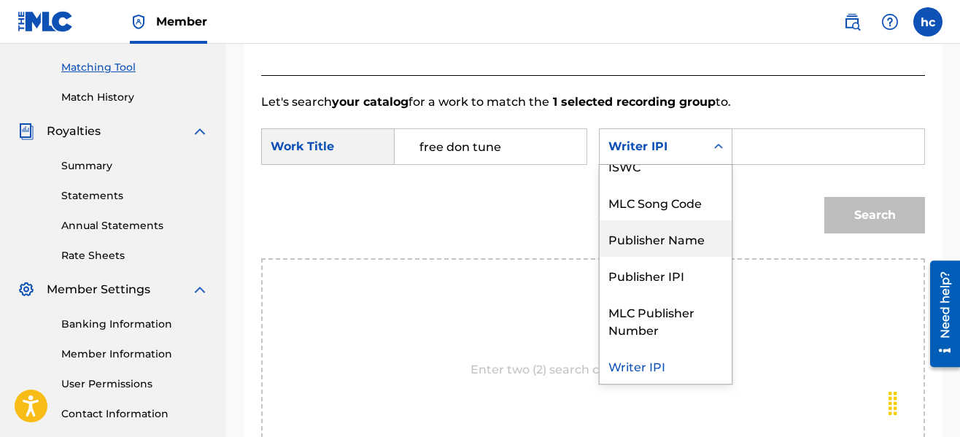
click at [677, 245] on div "Publisher Name" at bounding box center [665, 238] width 132 height 36
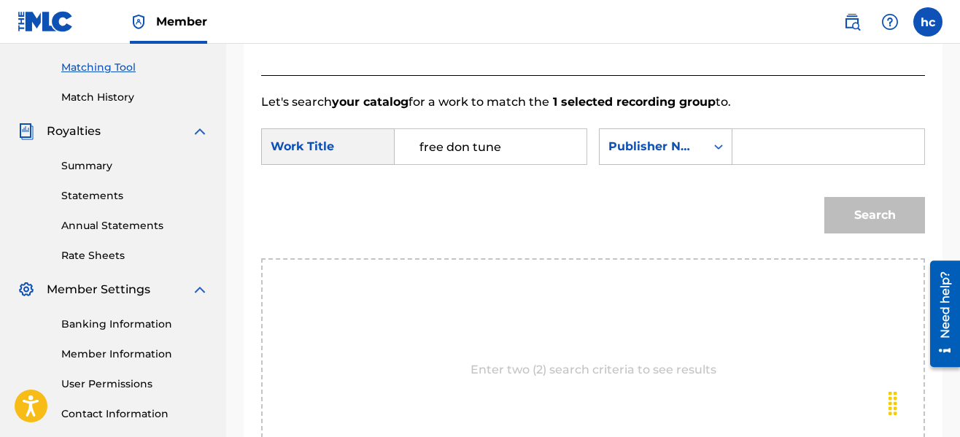
click at [761, 150] on input "Search Form" at bounding box center [827, 146] width 167 height 35
type input "serious [PERSON_NAME]"
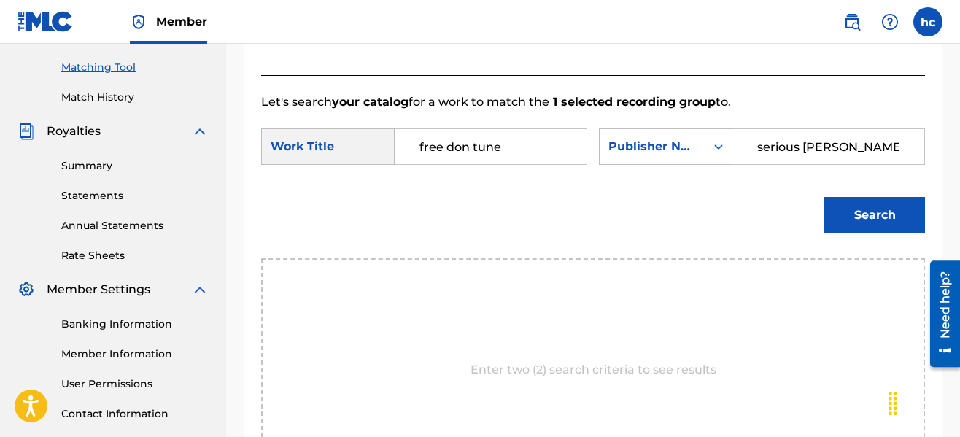
click at [845, 214] on button "Search" at bounding box center [874, 215] width 101 height 36
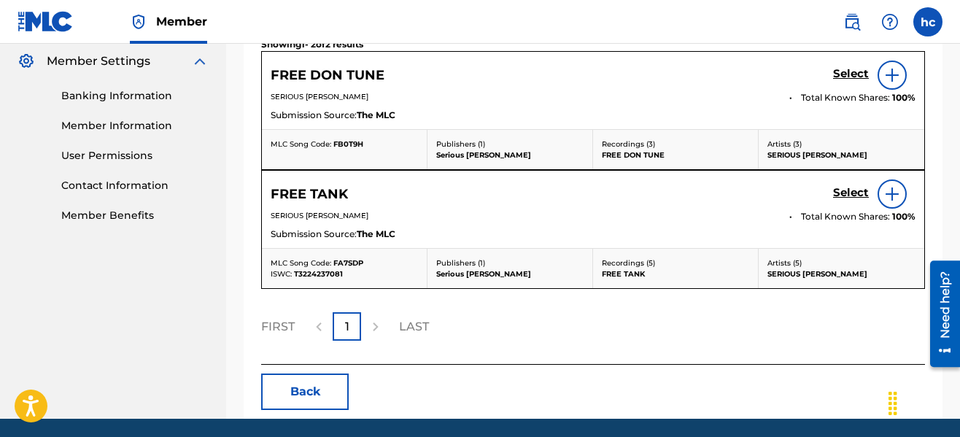
scroll to position [470, 0]
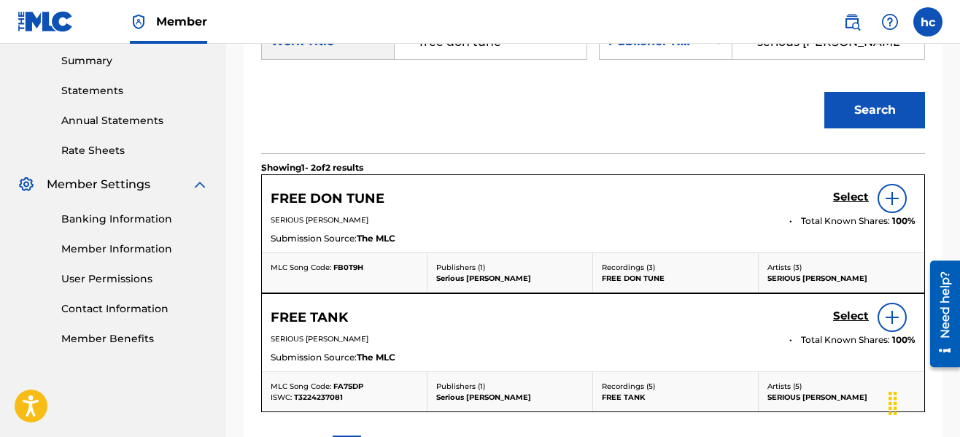
click at [886, 190] on div at bounding box center [891, 198] width 29 height 29
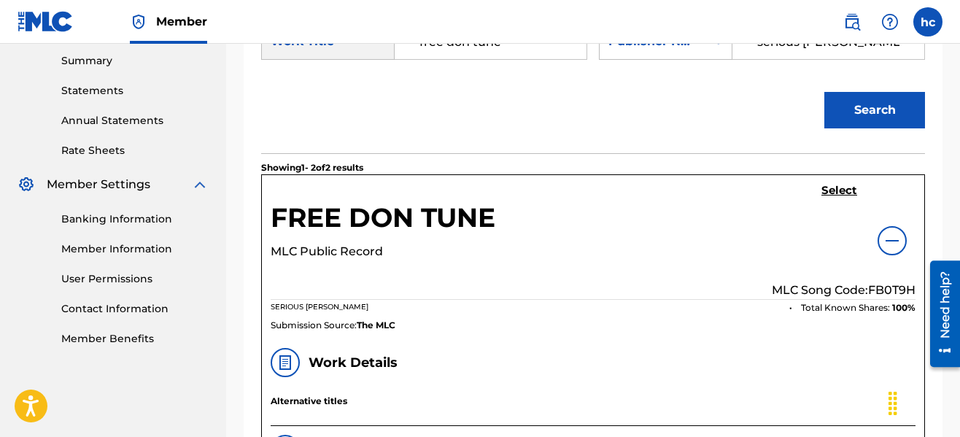
click at [838, 190] on h5 "Select" at bounding box center [839, 191] width 36 height 14
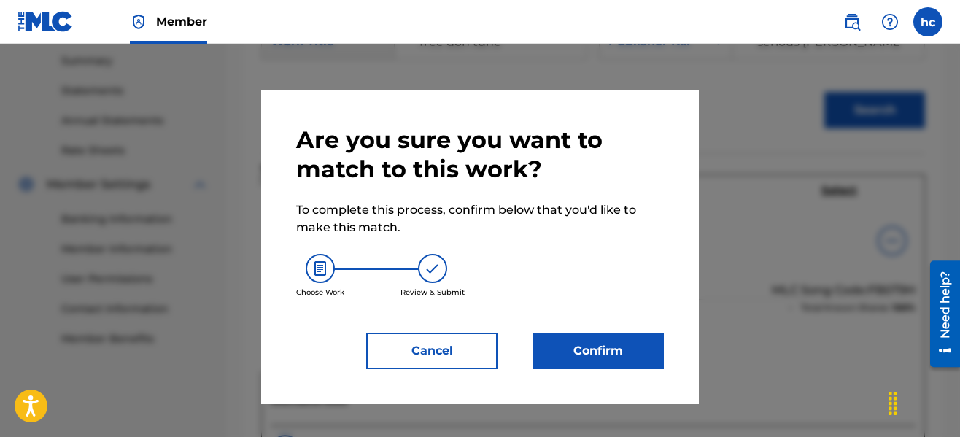
click at [557, 350] on button "Confirm" at bounding box center [597, 350] width 131 height 36
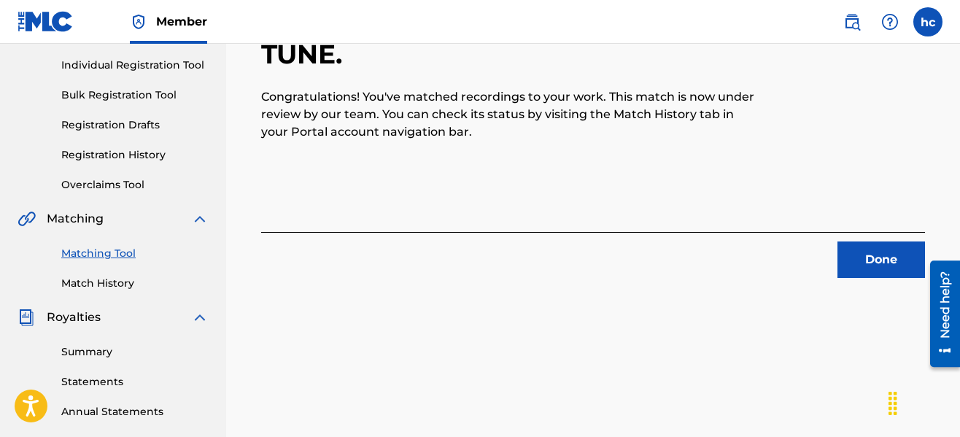
scroll to position [211, 0]
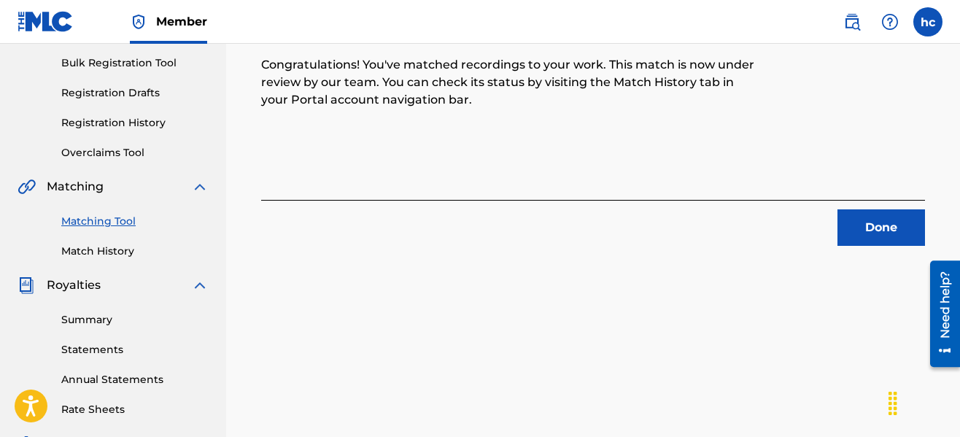
click at [881, 228] on button "Done" at bounding box center [880, 227] width 87 height 36
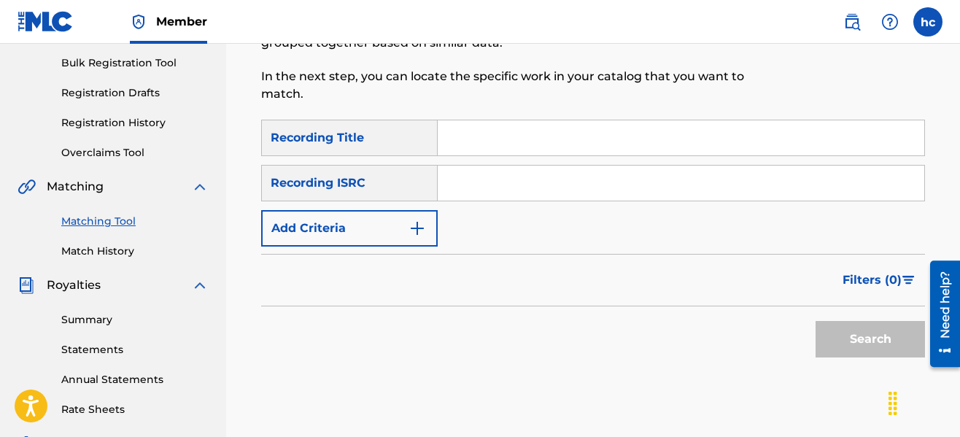
click at [230, 233] on div "Matching Tool The Matching Tool allows Members to match sound recordings to wor…" at bounding box center [593, 246] width 734 height 754
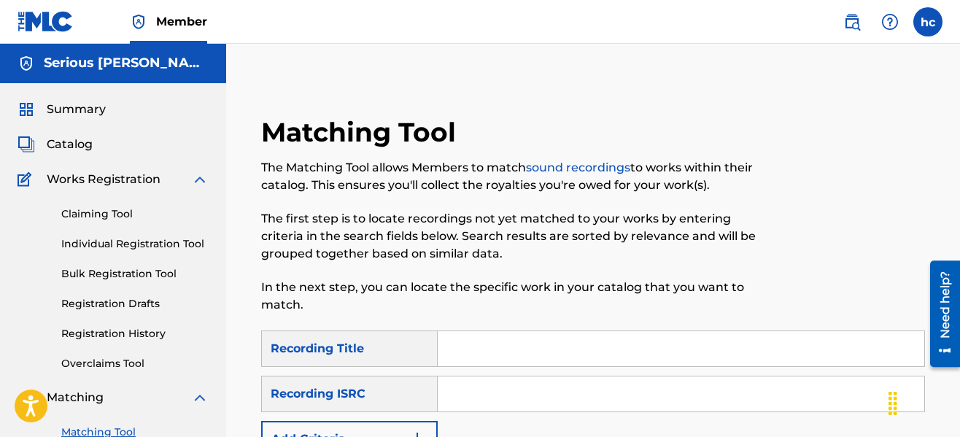
scroll to position [0, 0]
click at [81, 103] on span "Summary" at bounding box center [76, 109] width 59 height 17
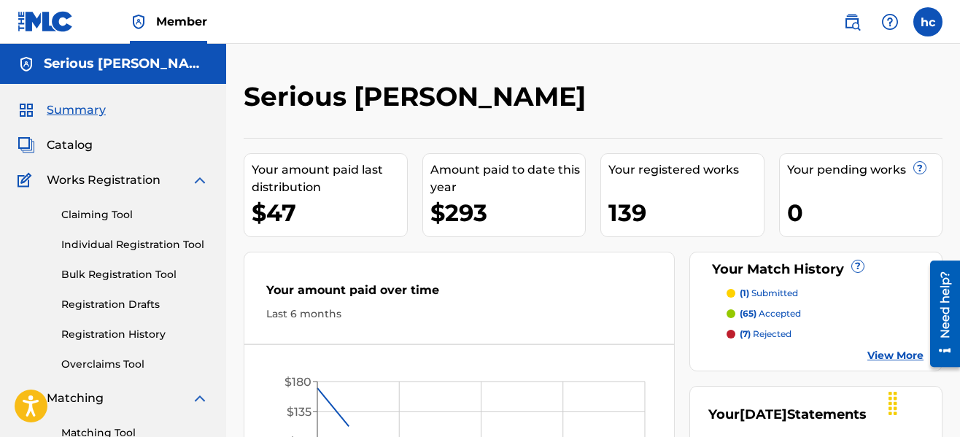
click at [634, 52] on div "Serious [PERSON_NAME] Your amount paid last distribution $47 Amount paid to dat…" at bounding box center [593, 439] width 734 height 790
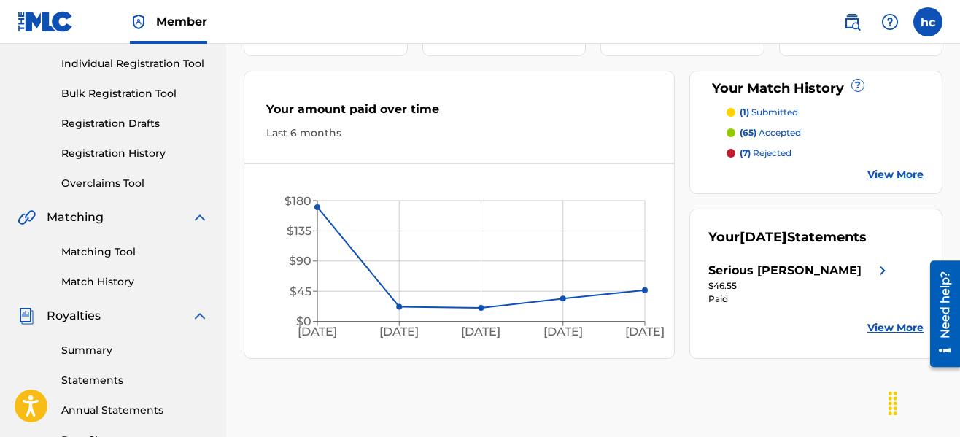
scroll to position [292, 0]
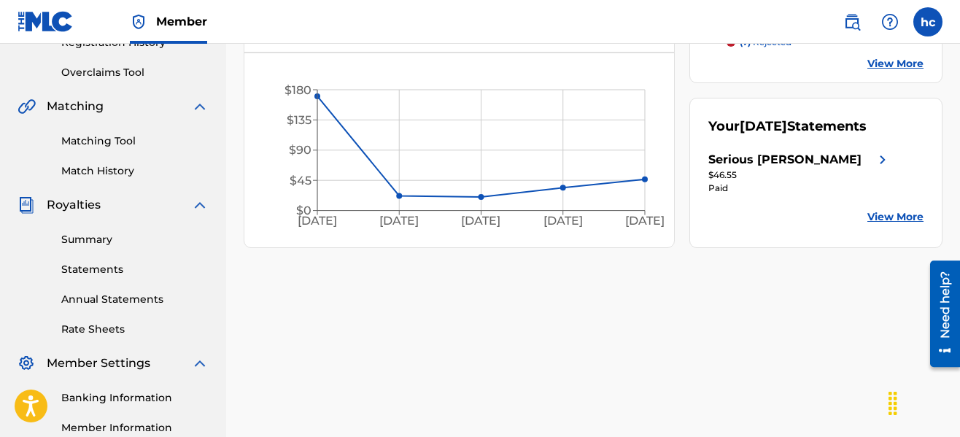
click at [122, 141] on link "Matching Tool" at bounding box center [134, 140] width 147 height 15
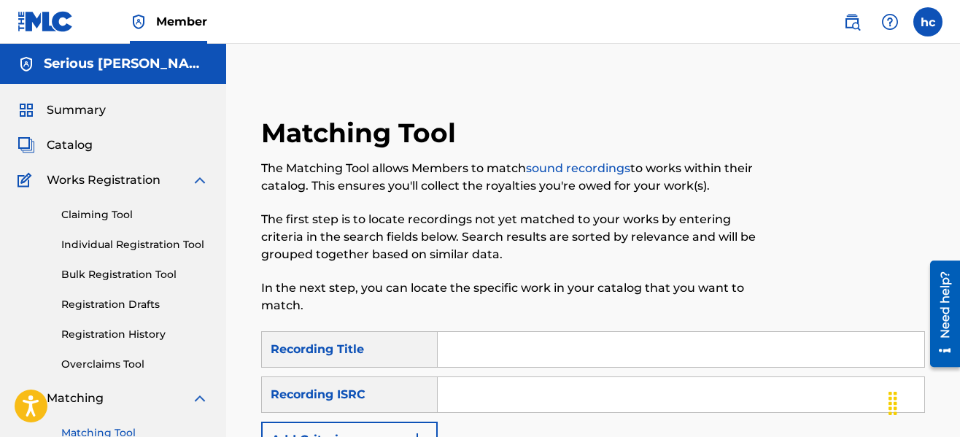
click at [491, 305] on p "In the next step, you can locate the specific work in your catalog that you wan…" at bounding box center [516, 296] width 511 height 35
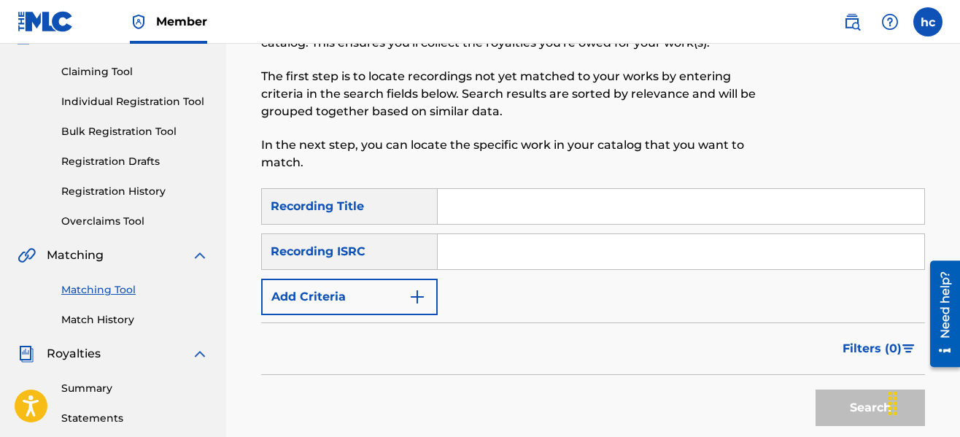
scroll to position [175, 0]
